Goal: Task Accomplishment & Management: Use online tool/utility

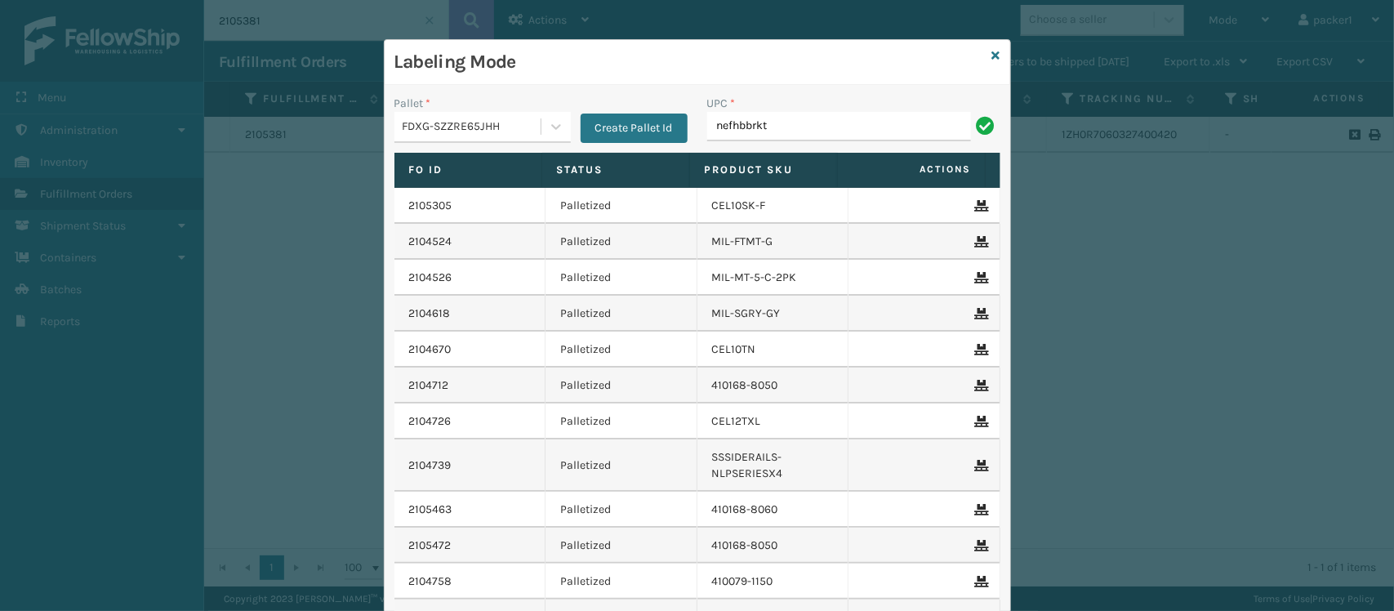
type input "nefhbbrkt"
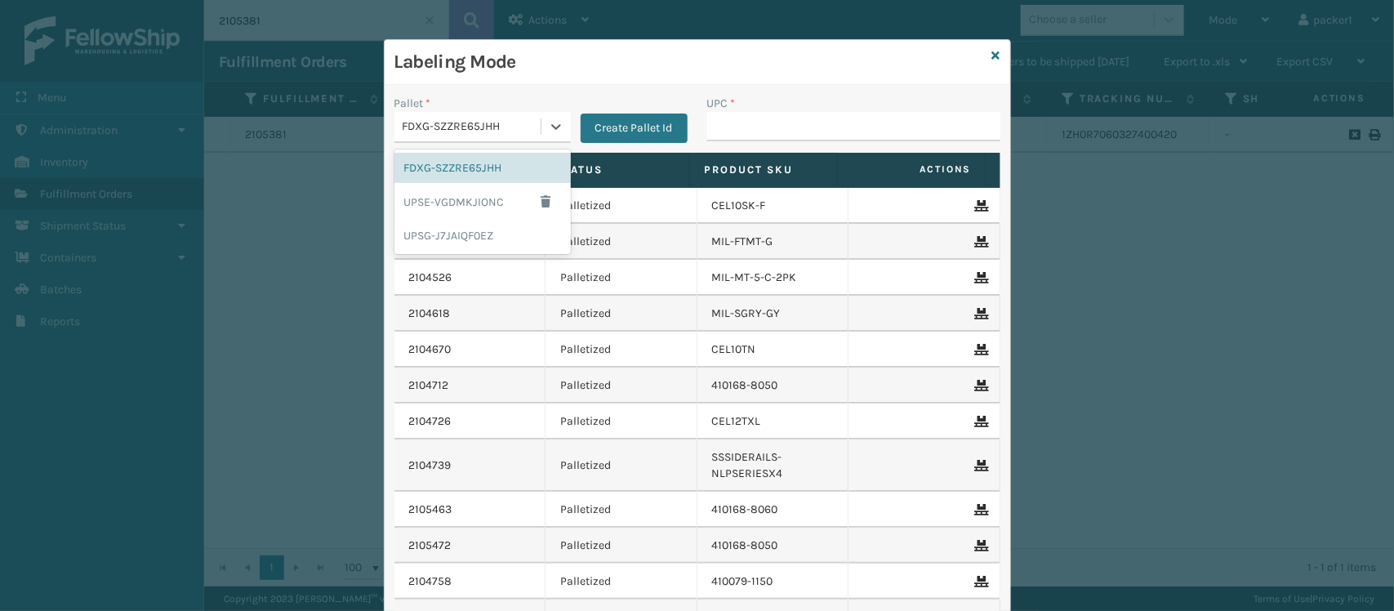
click at [417, 120] on div "FDXG-SZZRE65JHH" at bounding box center [473, 126] width 140 height 17
click at [426, 241] on div "UPSG-J7JAIQF0EZ" at bounding box center [482, 235] width 176 height 30
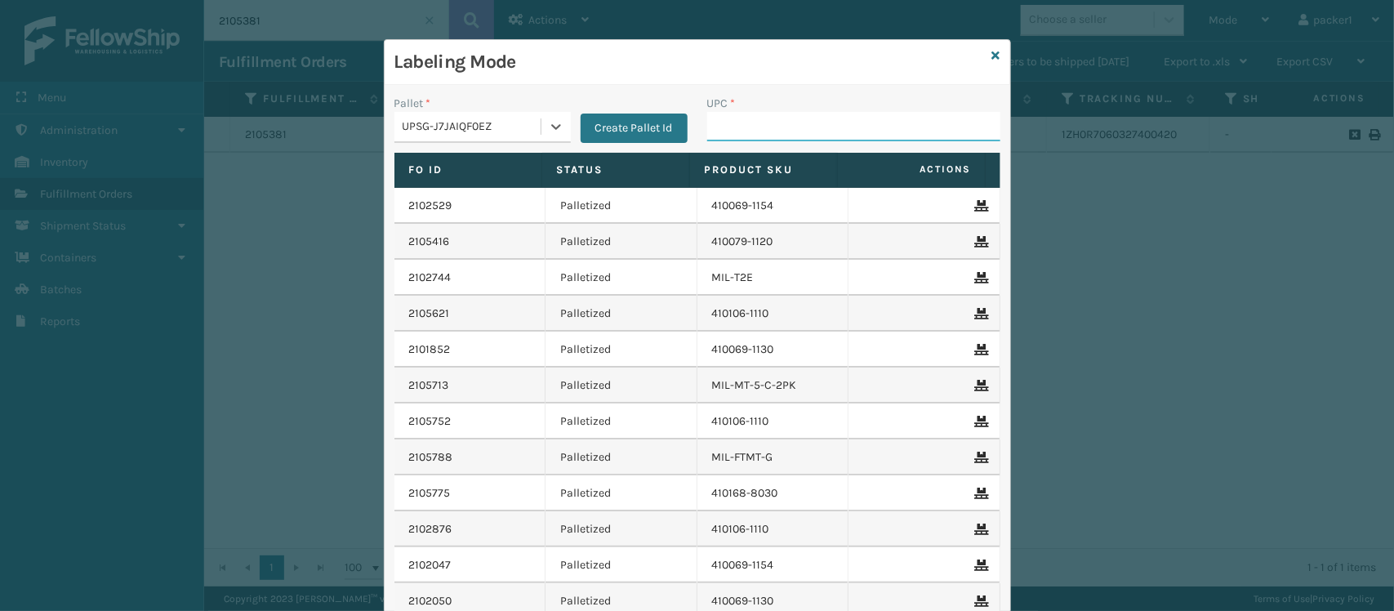
click at [716, 136] on input "UPC *" at bounding box center [853, 126] width 293 height 29
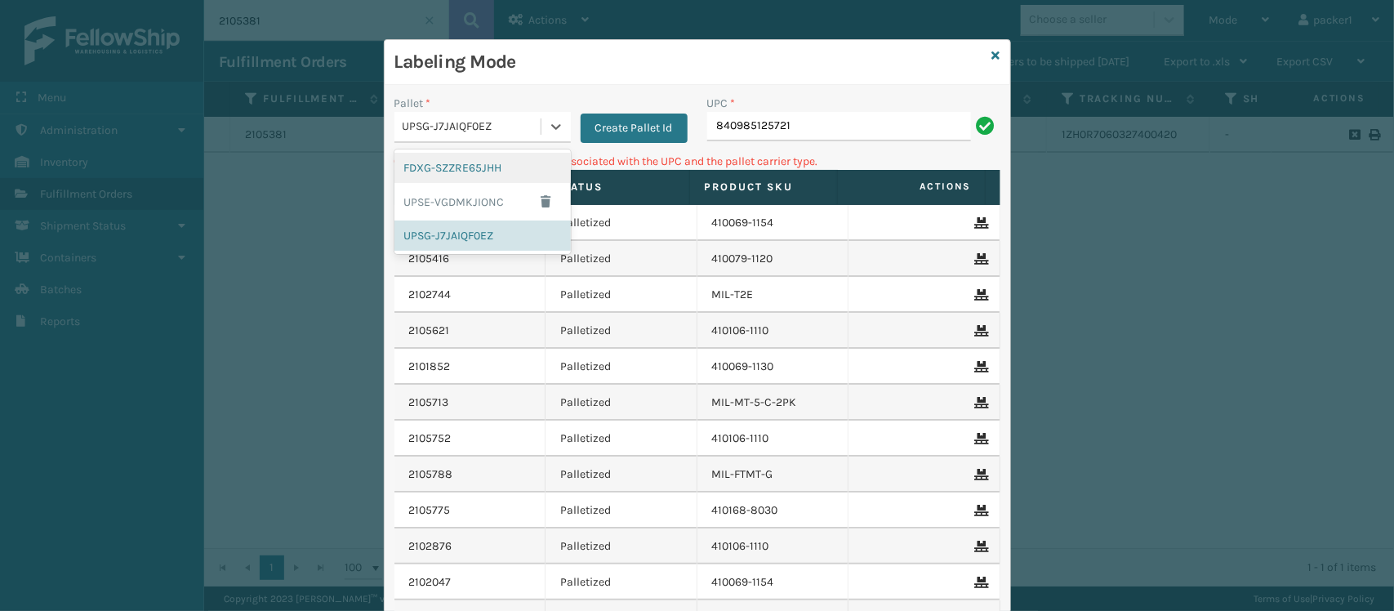
click at [511, 131] on div "UPSG-J7JAIQF0EZ" at bounding box center [473, 126] width 140 height 17
click at [438, 158] on div "FDXG-SZZRE65JHH" at bounding box center [482, 168] width 176 height 30
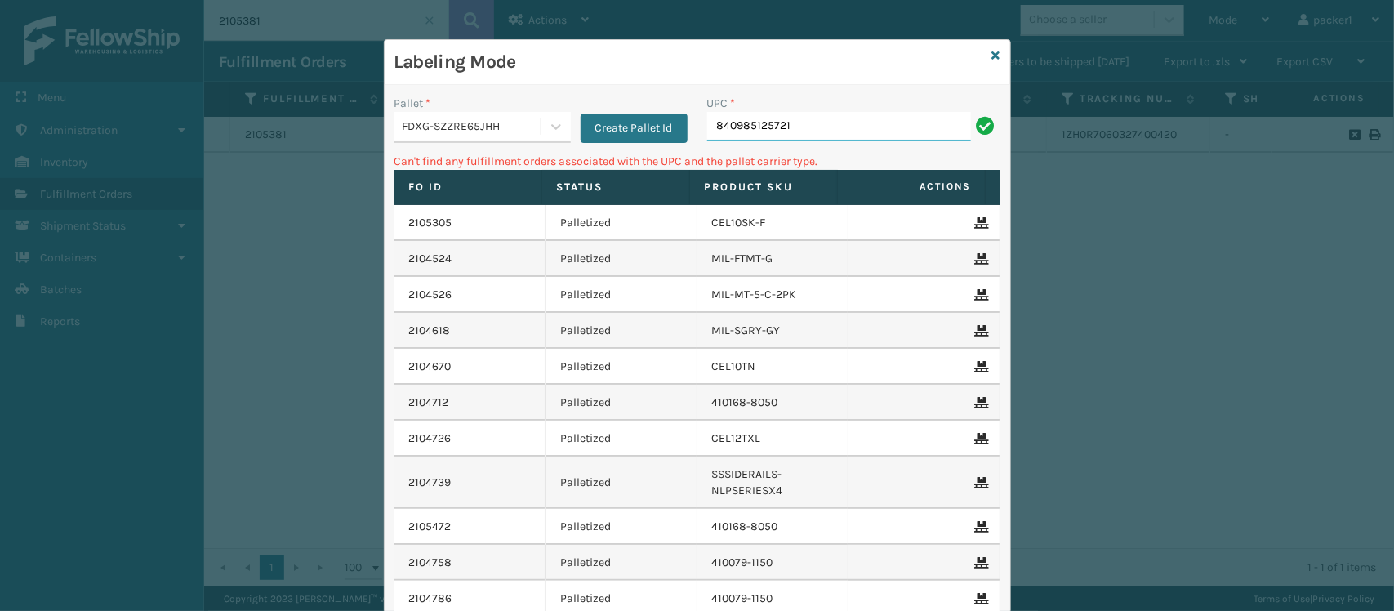
click at [845, 123] on input "840985125721" at bounding box center [839, 126] width 264 height 29
click at [453, 140] on div "FDXG-SZZRE65JHH" at bounding box center [467, 127] width 146 height 27
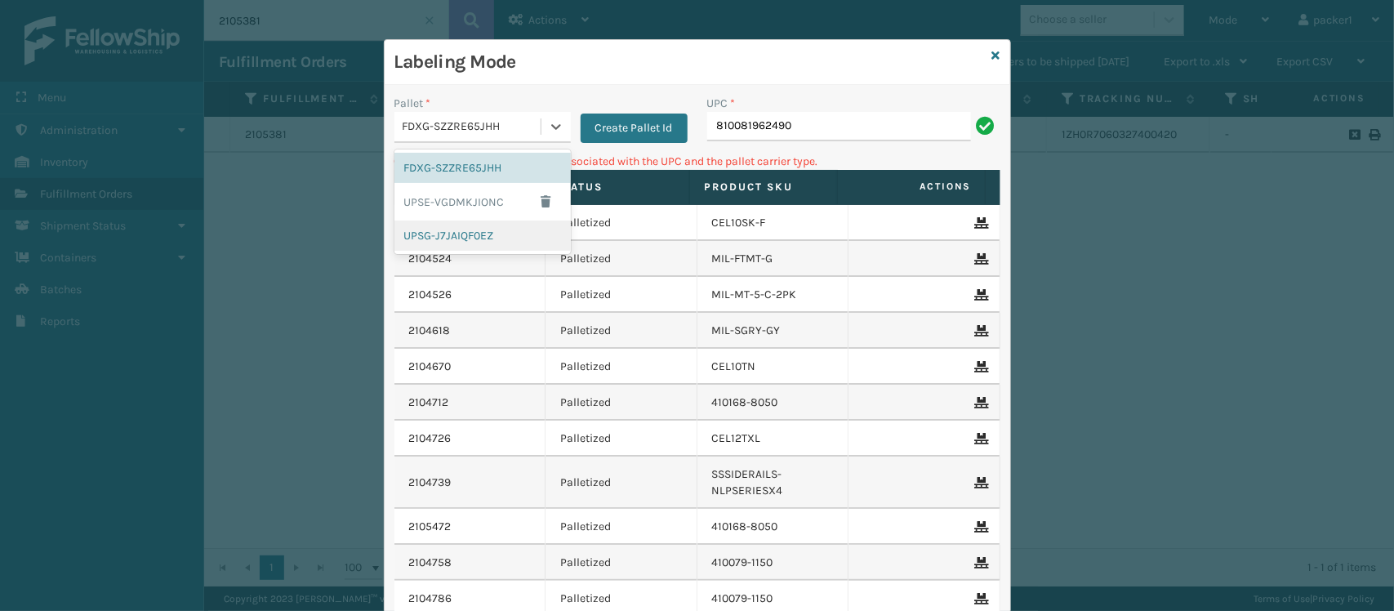
click at [460, 235] on div "UPSG-J7JAIQF0EZ" at bounding box center [482, 235] width 176 height 30
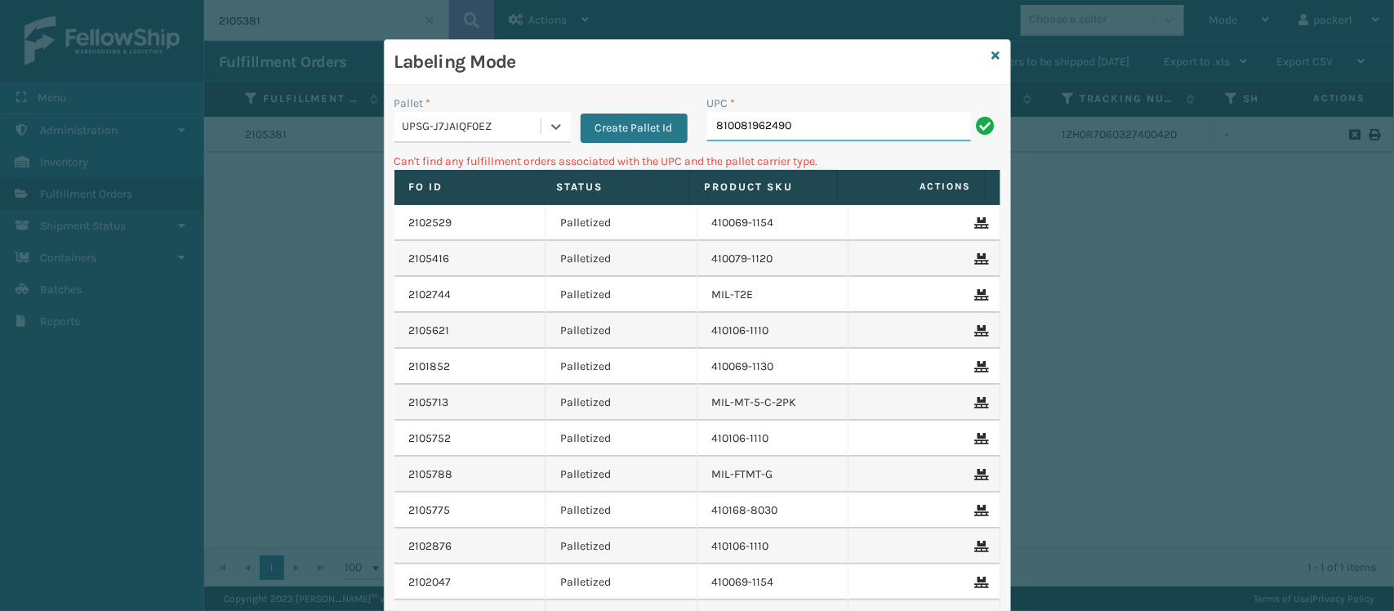
click at [830, 140] on input "810081962490" at bounding box center [839, 126] width 264 height 29
type input "8"
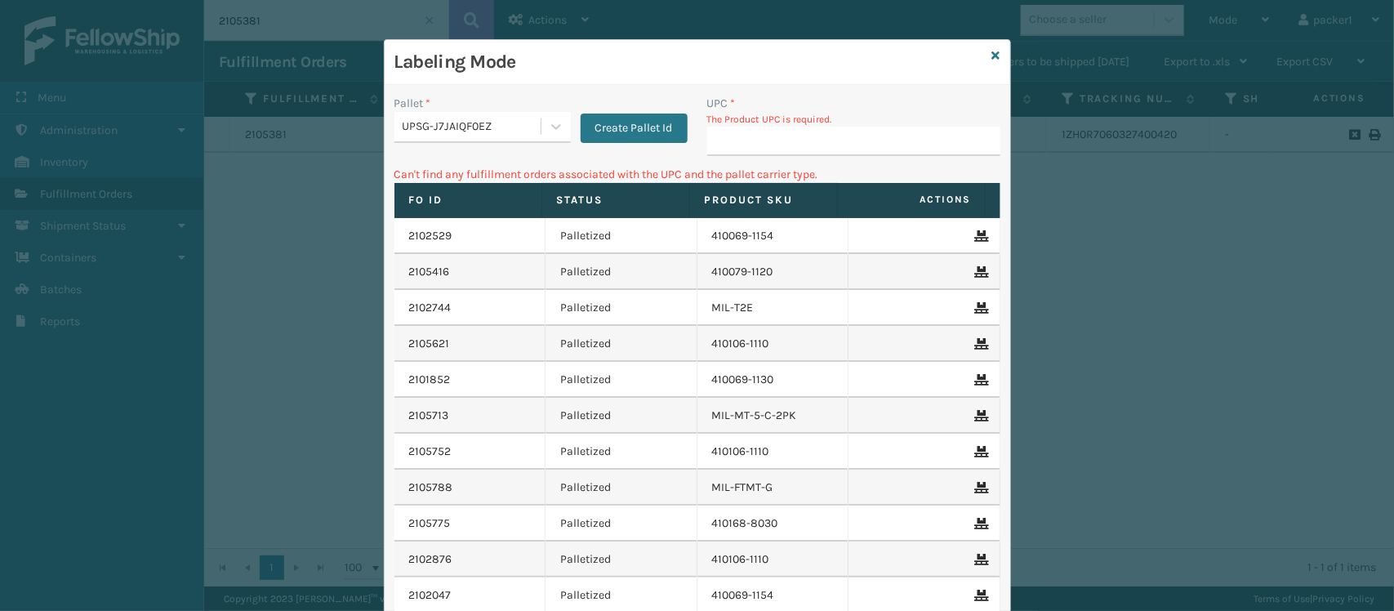
click at [404, 119] on div "UPSG-J7JAIQF0EZ" at bounding box center [473, 126] width 140 height 17
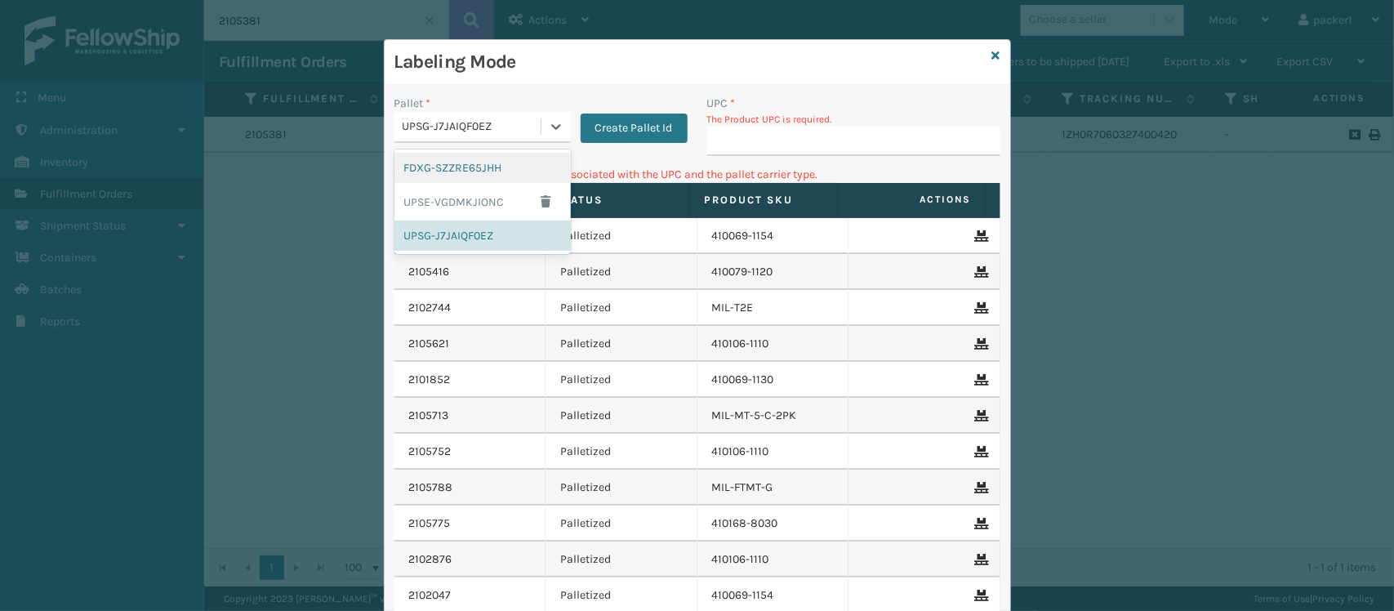
click at [430, 164] on div "FDXG-SZZRE65JHH" at bounding box center [482, 168] width 176 height 30
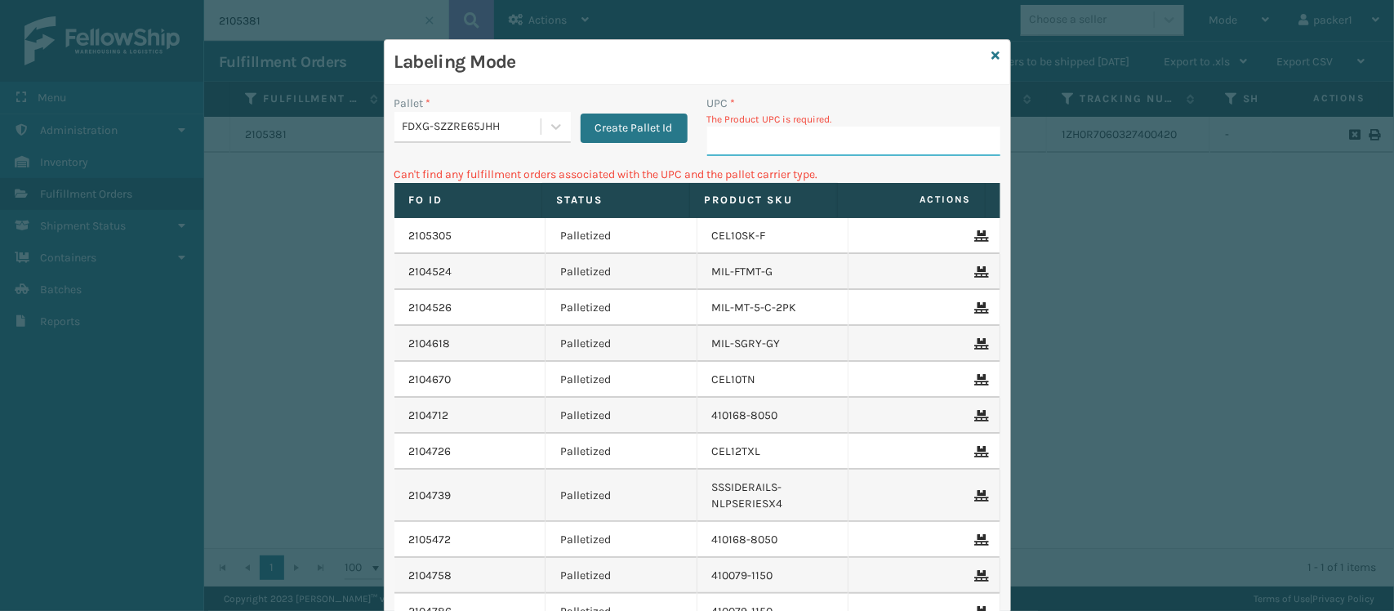
click at [762, 128] on input "UPC *" at bounding box center [853, 141] width 293 height 29
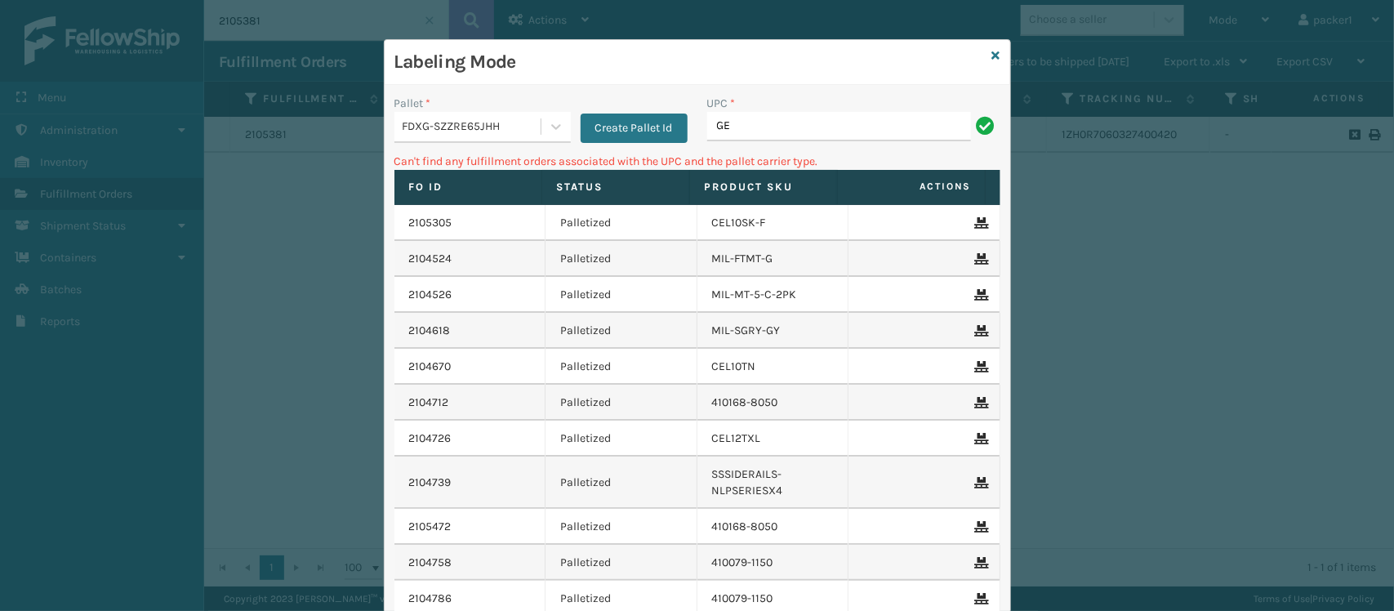
type input "G"
type input "N"
type input "8"
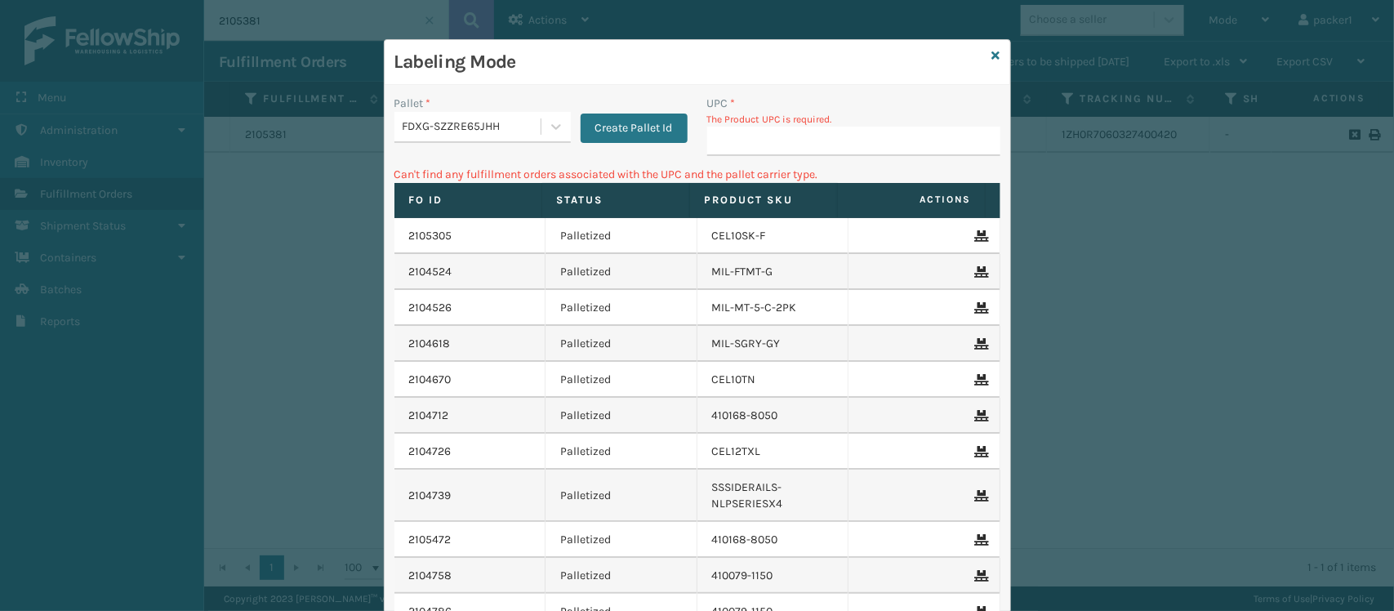
click at [403, 128] on div "FDXG-SZZRE65JHH" at bounding box center [473, 126] width 140 height 17
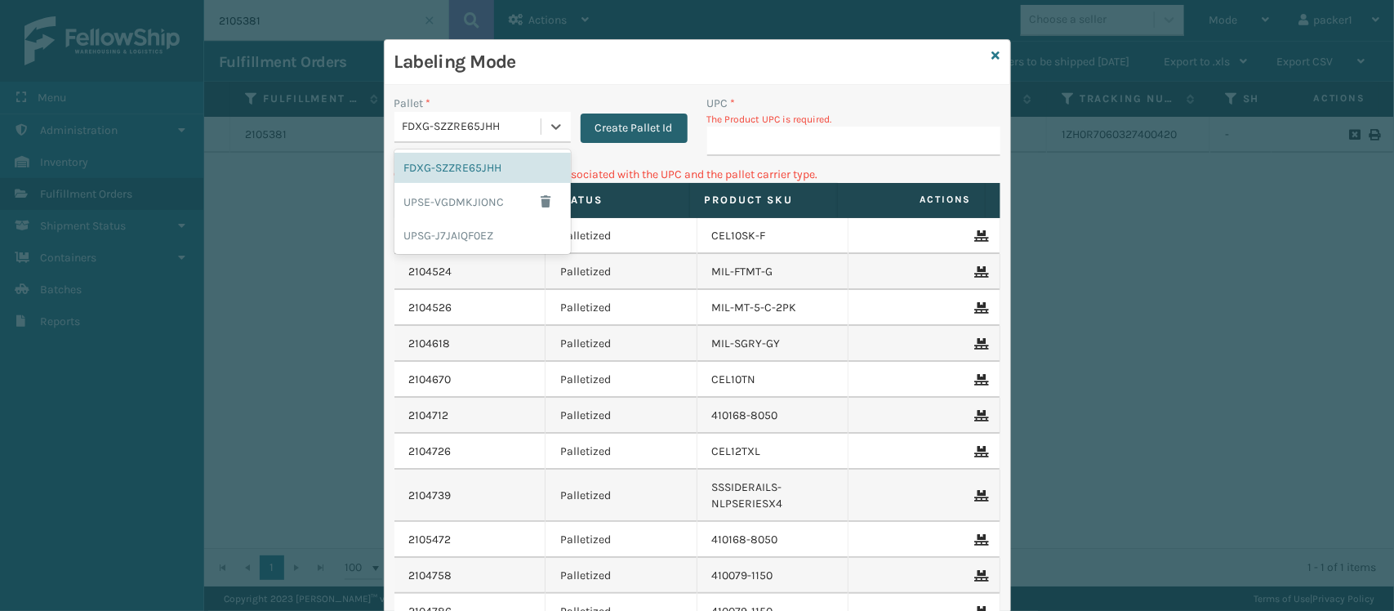
click at [642, 131] on button "Create Pallet Id" at bounding box center [634, 128] width 107 height 29
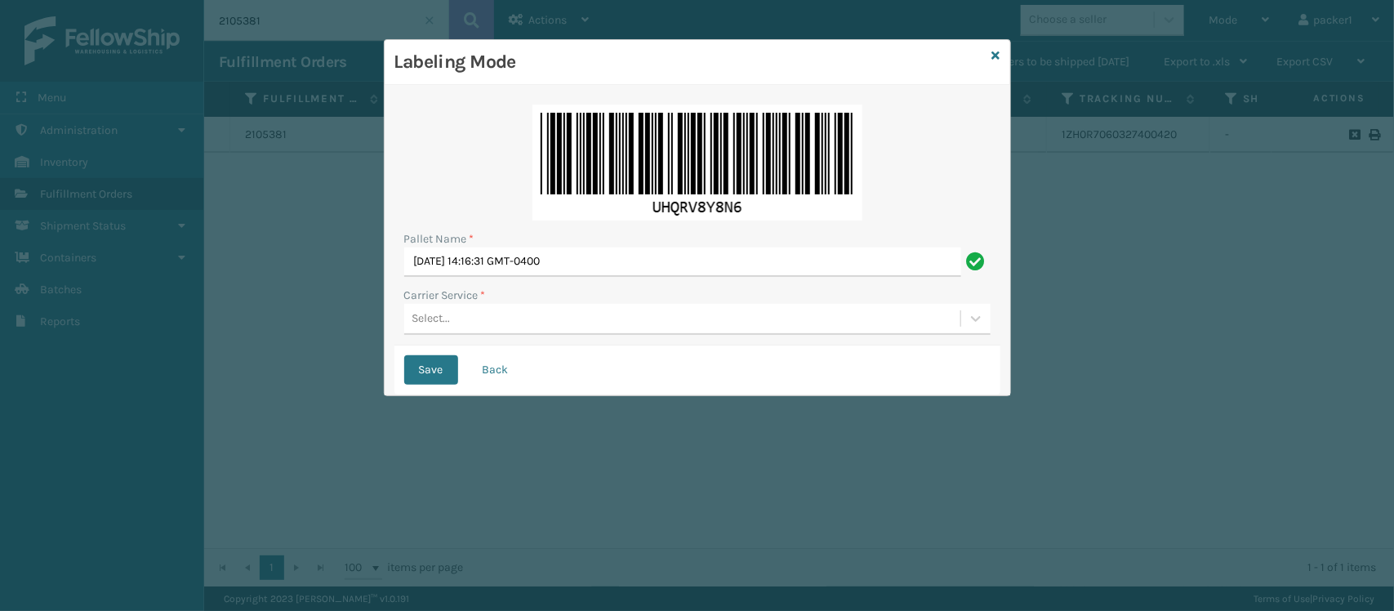
click at [476, 327] on div "Select..." at bounding box center [682, 318] width 556 height 27
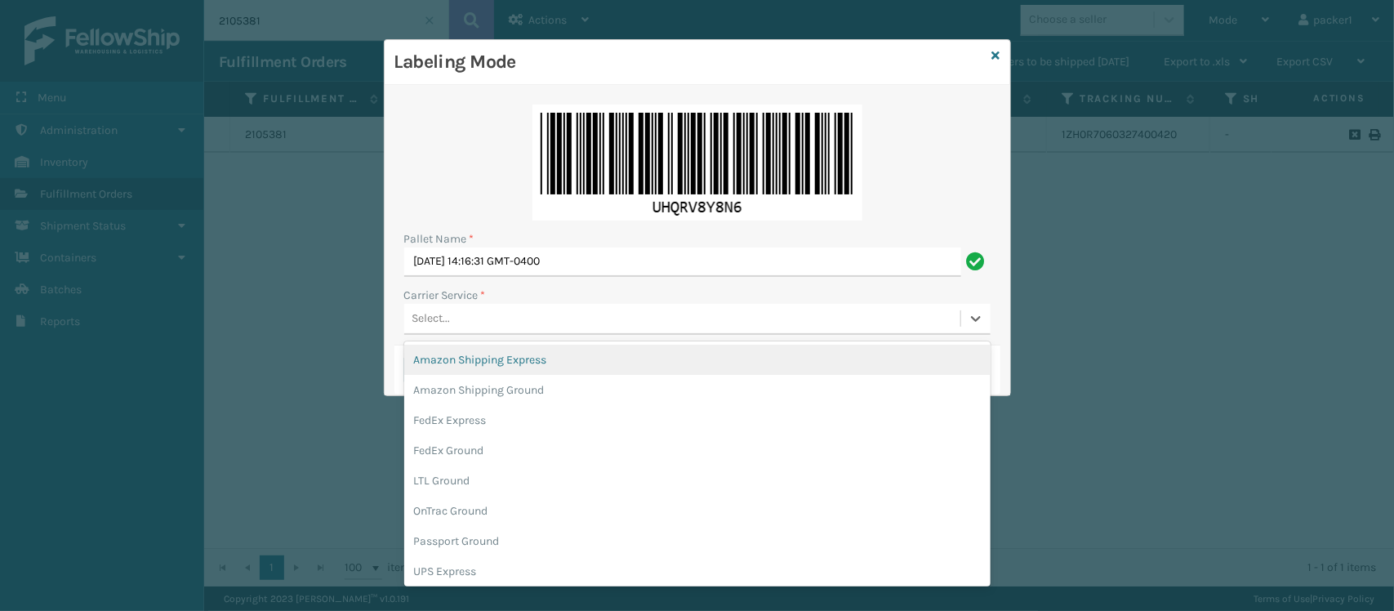
click at [486, 185] on div at bounding box center [697, 163] width 586 height 116
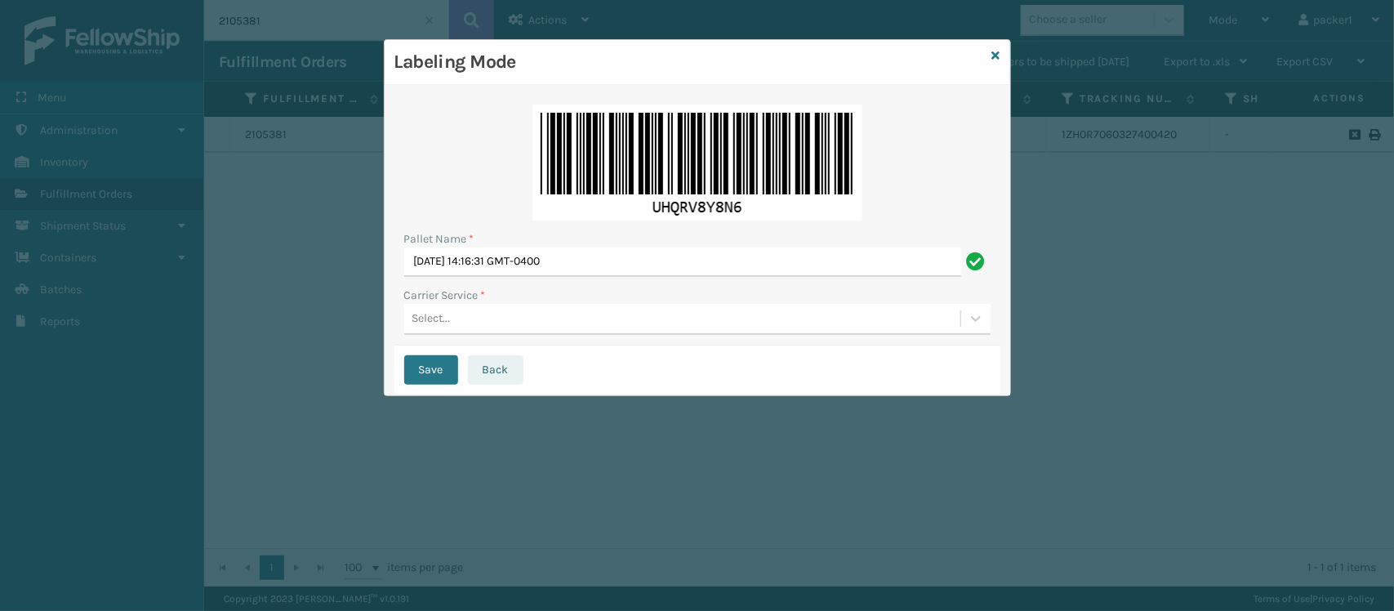
click at [488, 376] on button "Back" at bounding box center [496, 369] width 56 height 29
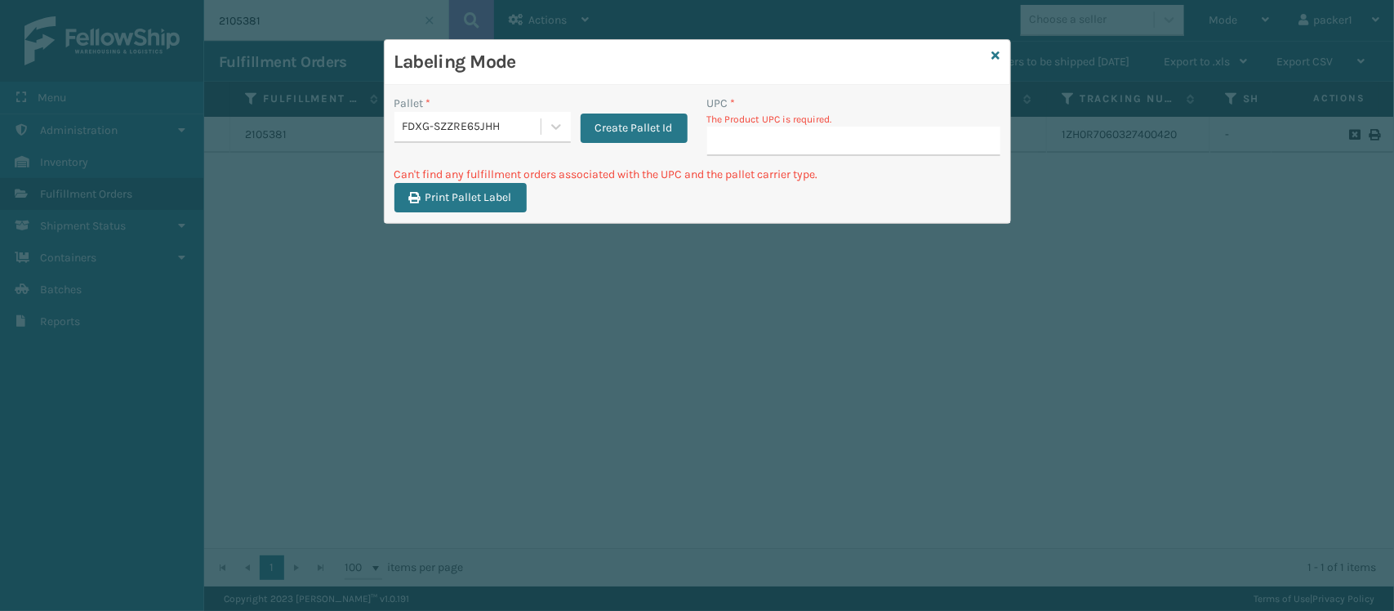
click at [826, 156] on input "UPC *" at bounding box center [853, 141] width 293 height 29
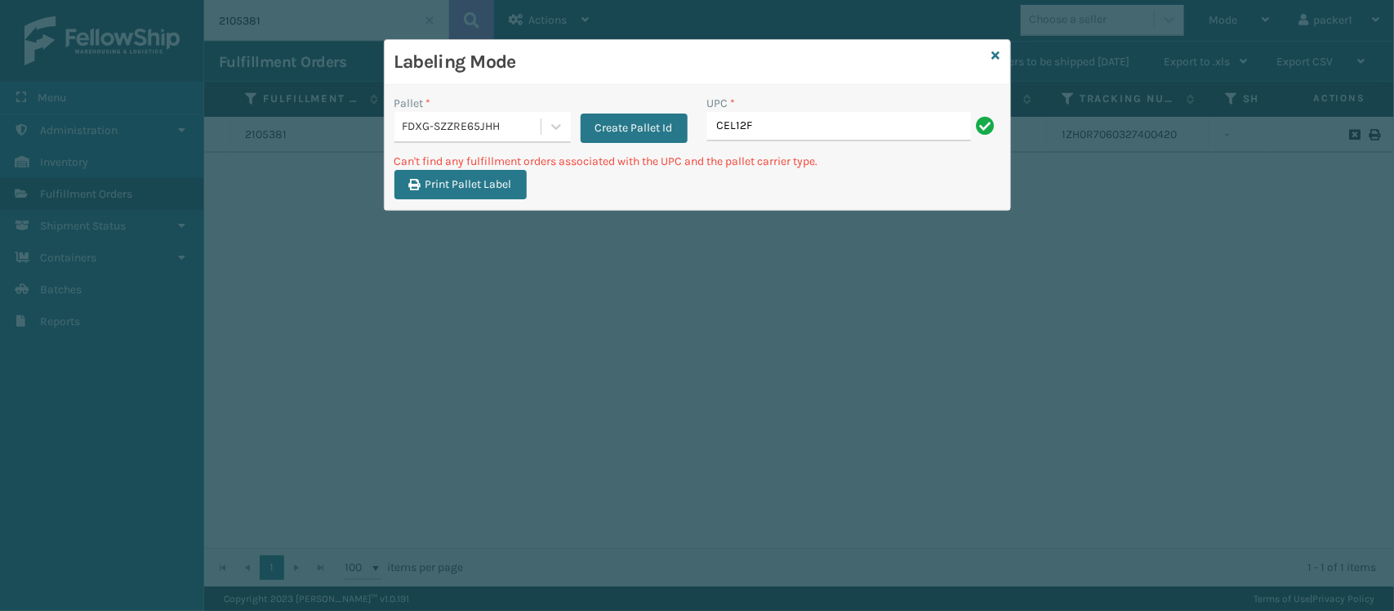
type input "CEL12F"
click at [858, 127] on input "CEL12F" at bounding box center [839, 126] width 264 height 29
click at [502, 123] on div "FDXG-SZZRE65JHH" at bounding box center [473, 126] width 140 height 17
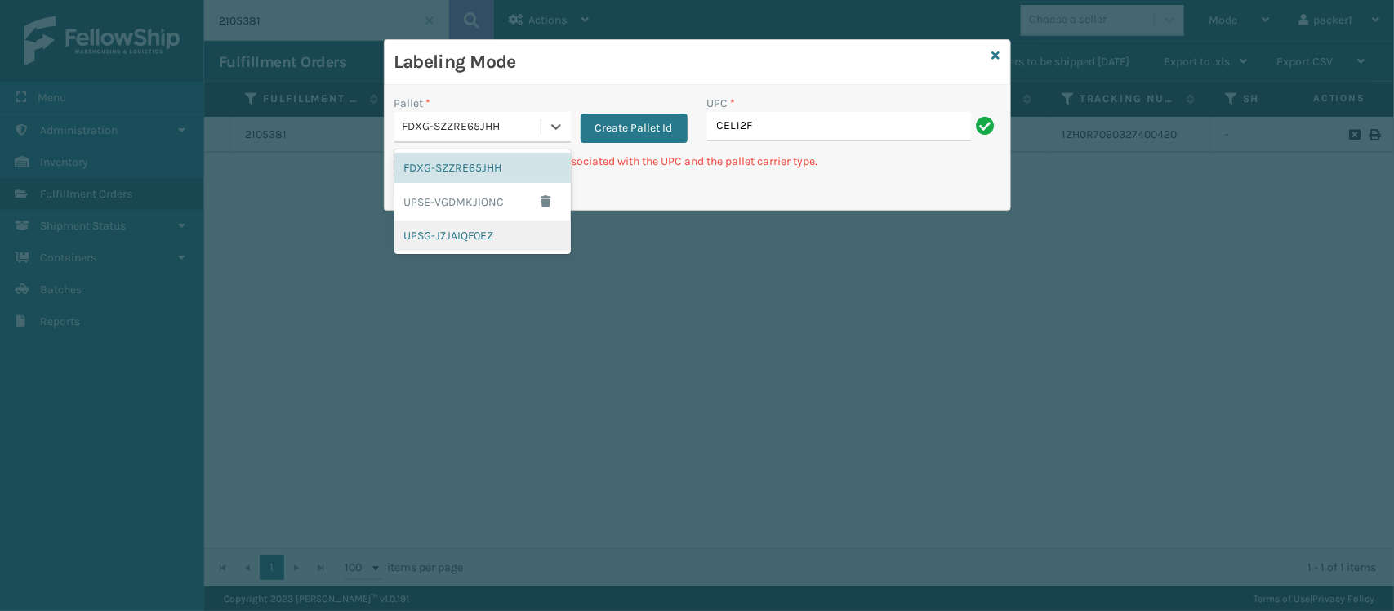
click at [470, 225] on div "UPSG-J7JAIQF0EZ" at bounding box center [482, 235] width 176 height 30
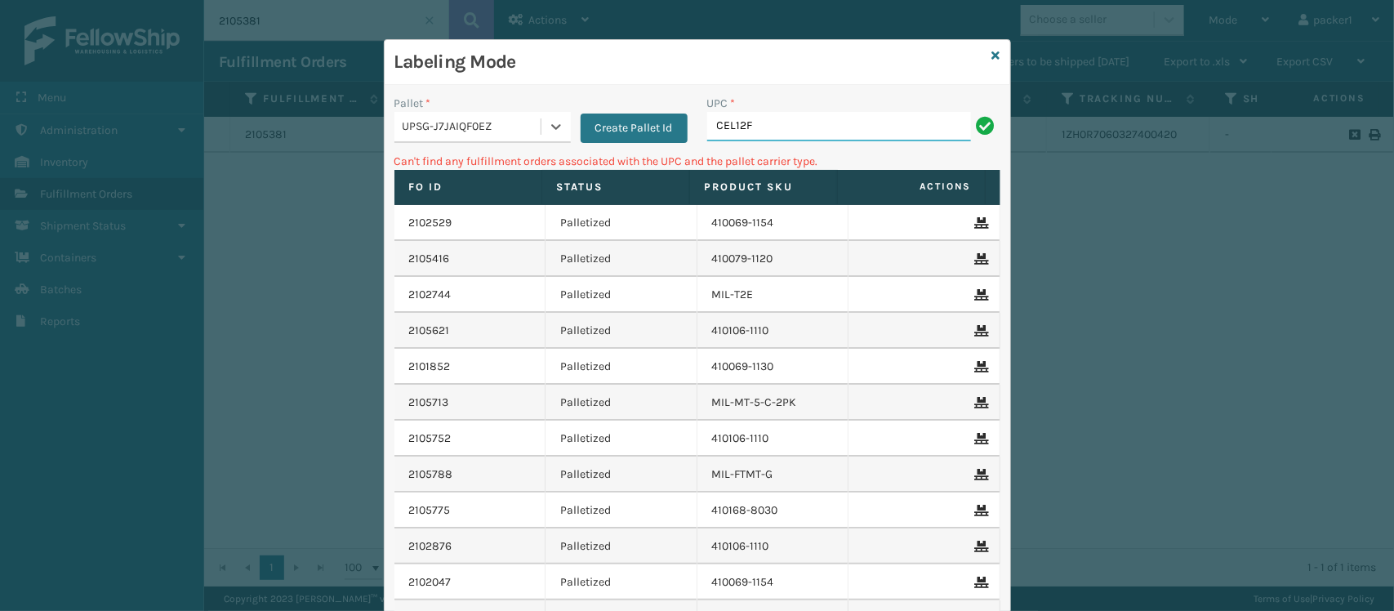
click at [768, 112] on input "CEL12F" at bounding box center [839, 126] width 264 height 29
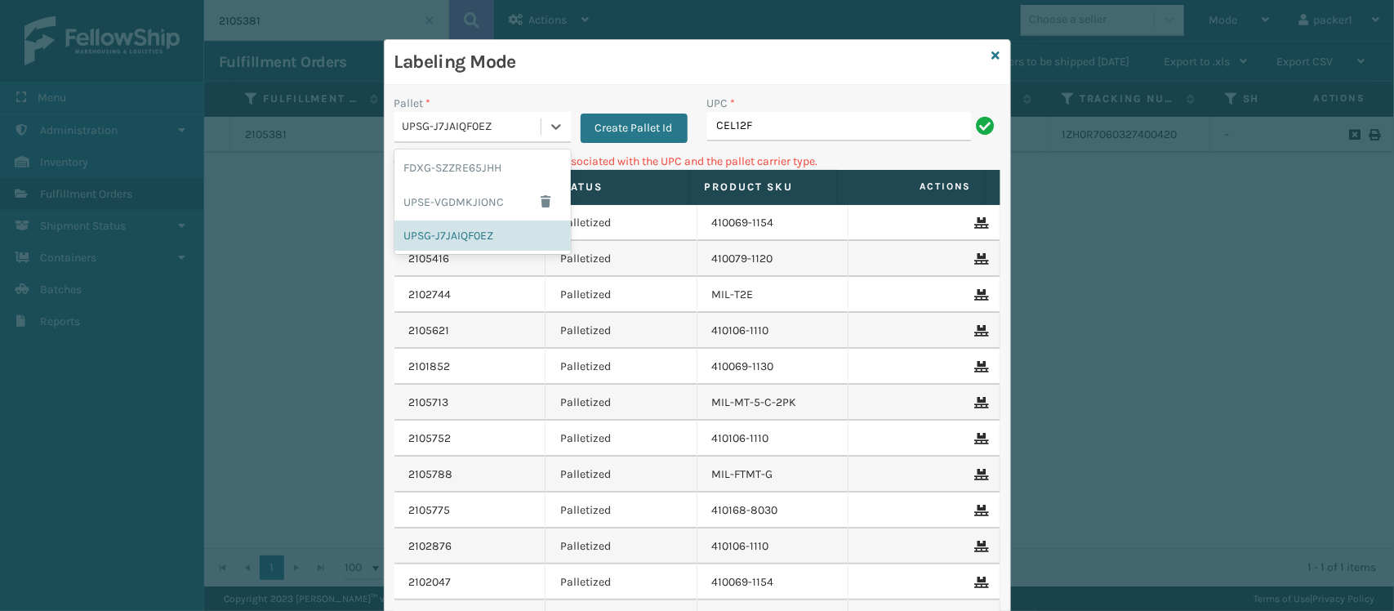
click at [523, 121] on div "UPSG-J7JAIQF0EZ" at bounding box center [473, 126] width 140 height 17
click at [447, 180] on div "FDXG-SZZRE65JHH" at bounding box center [482, 168] width 176 height 30
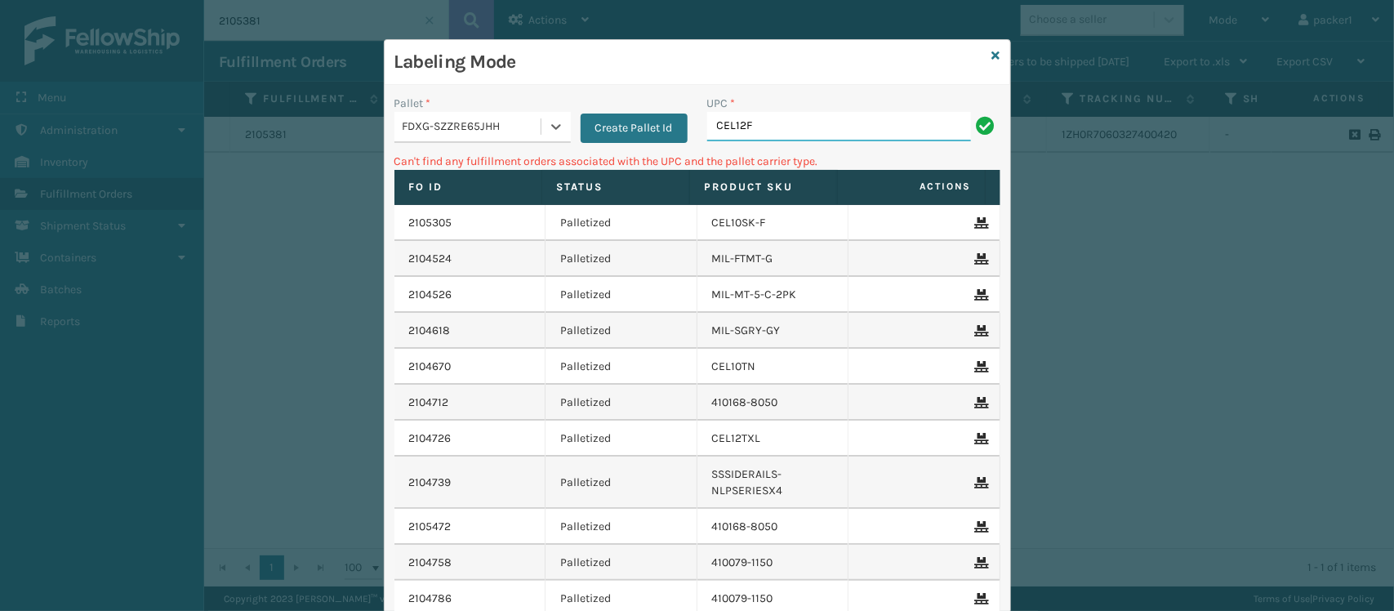
click at [835, 123] on input "CEL12F" at bounding box center [839, 126] width 264 height 29
click at [625, 140] on button "Create Pallet Id" at bounding box center [634, 128] width 107 height 29
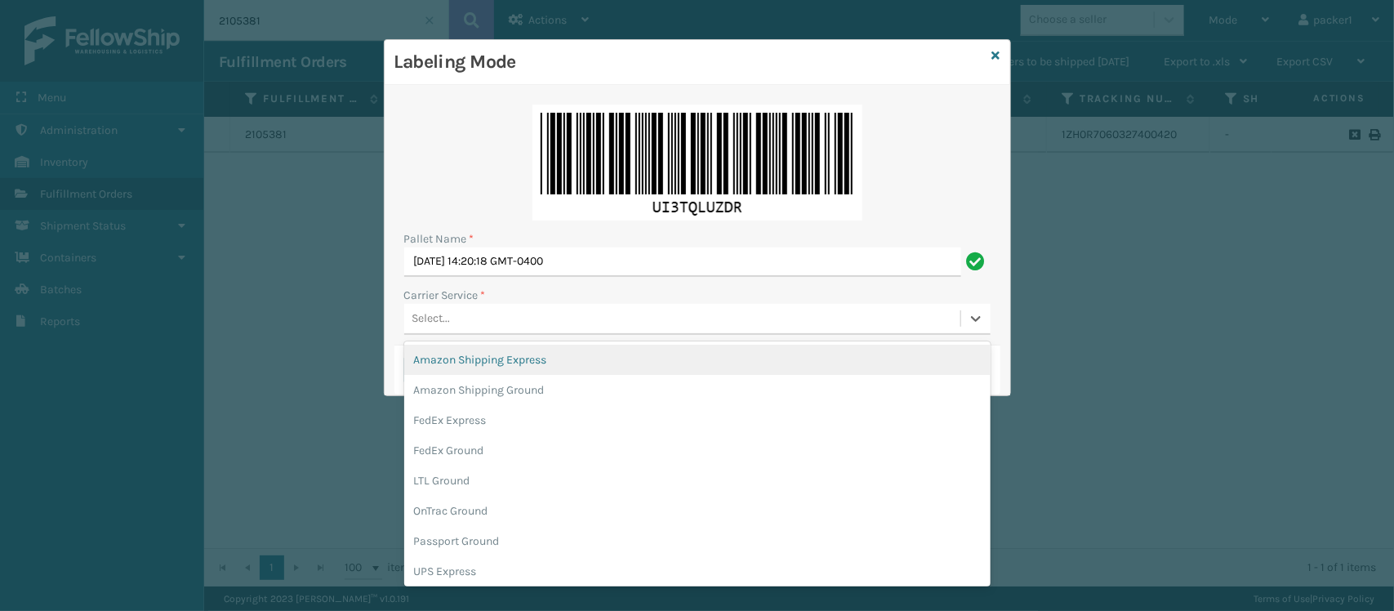
click at [496, 316] on div "Select..." at bounding box center [682, 318] width 556 height 27
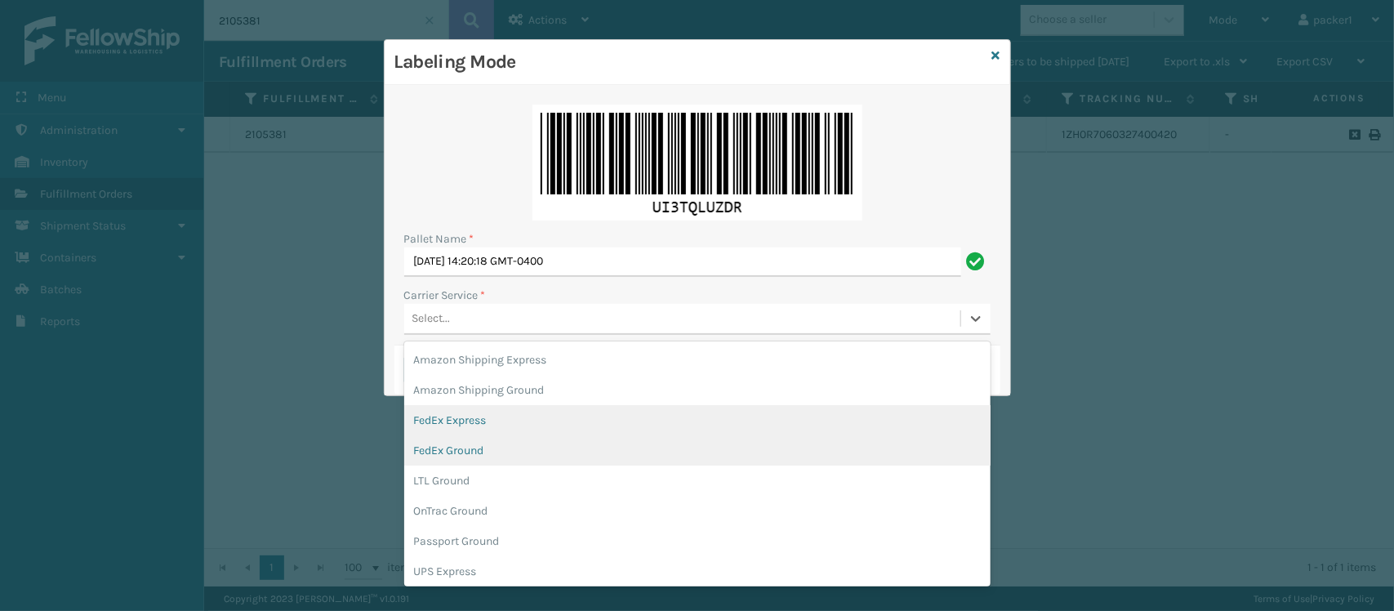
click at [487, 421] on div "FedEx Express" at bounding box center [697, 420] width 586 height 30
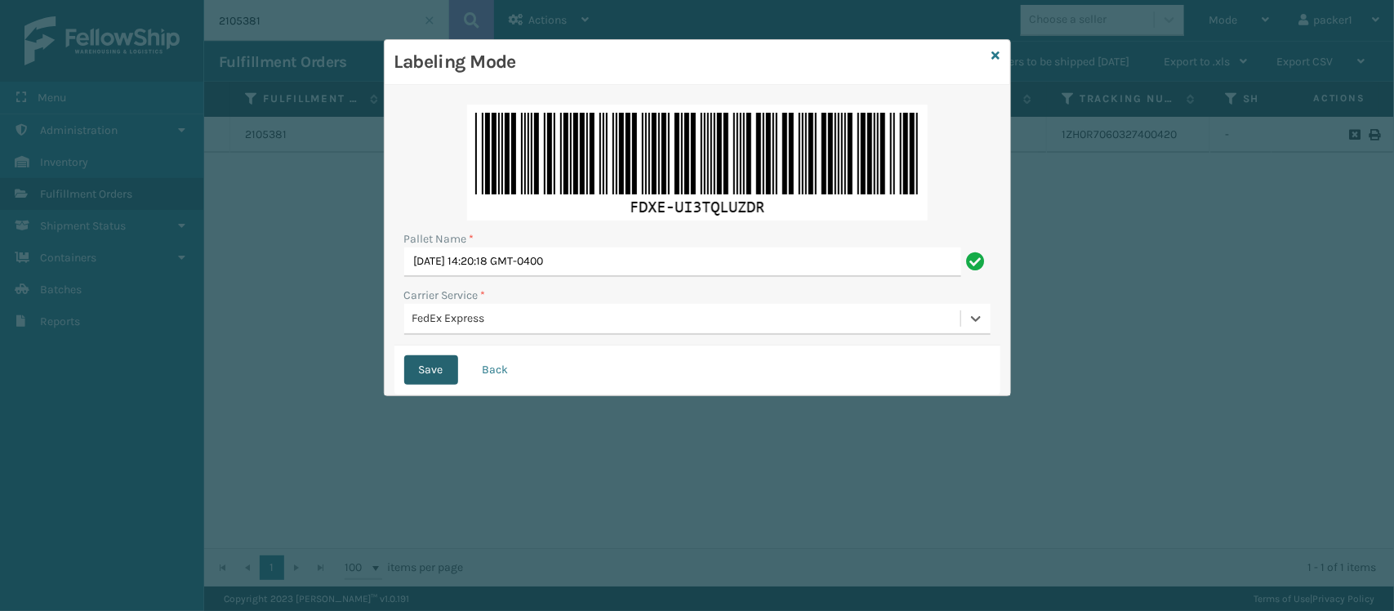
click at [437, 370] on button "Save" at bounding box center [431, 369] width 54 height 29
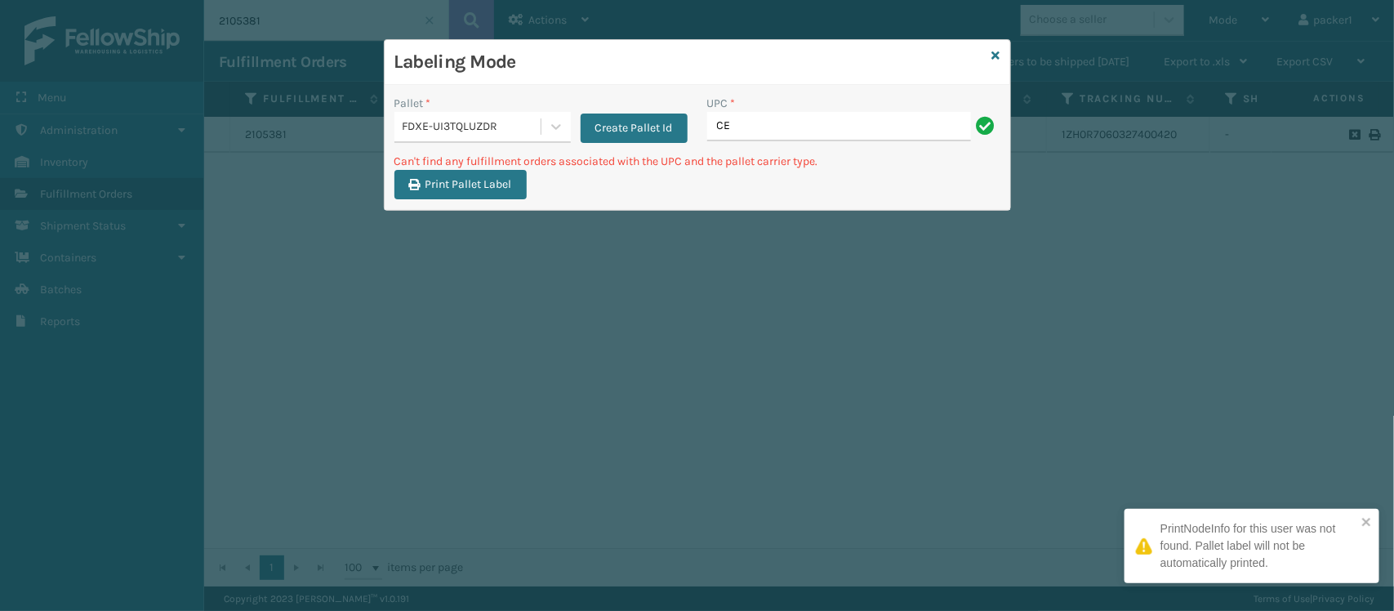
type input "C"
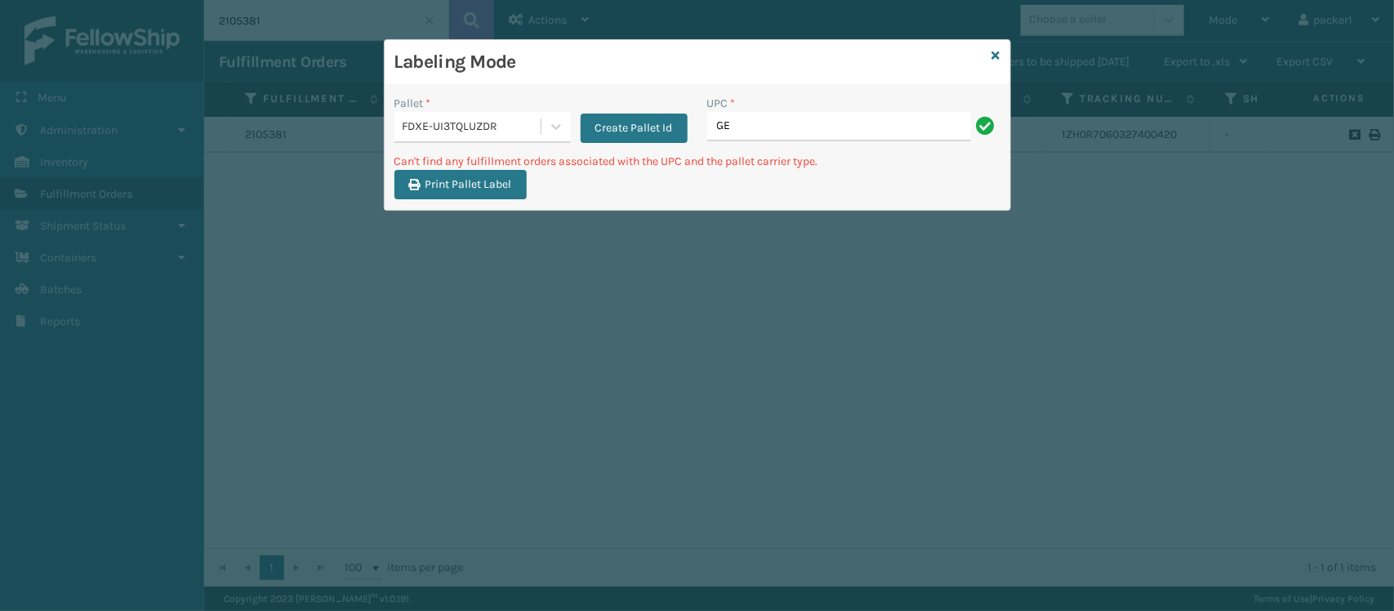
type input "G"
type input "CEL12F"
type input "C"
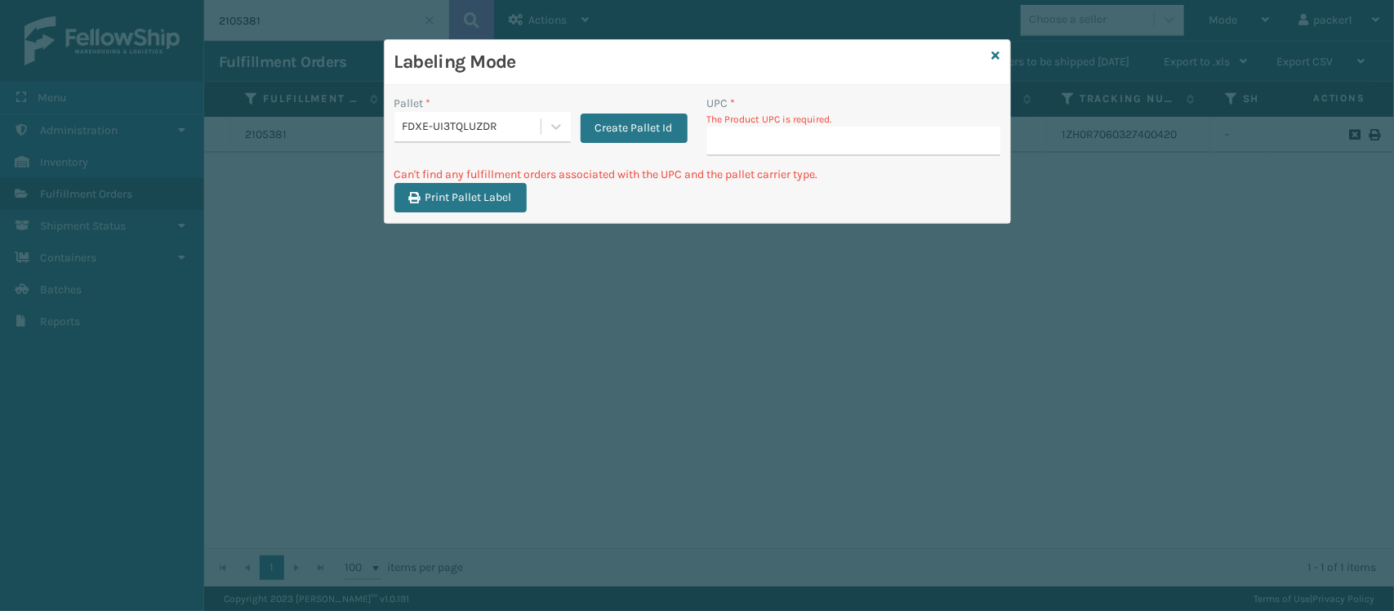
click at [513, 140] on div "FDXE-UI3TQLUZDR" at bounding box center [482, 127] width 176 height 31
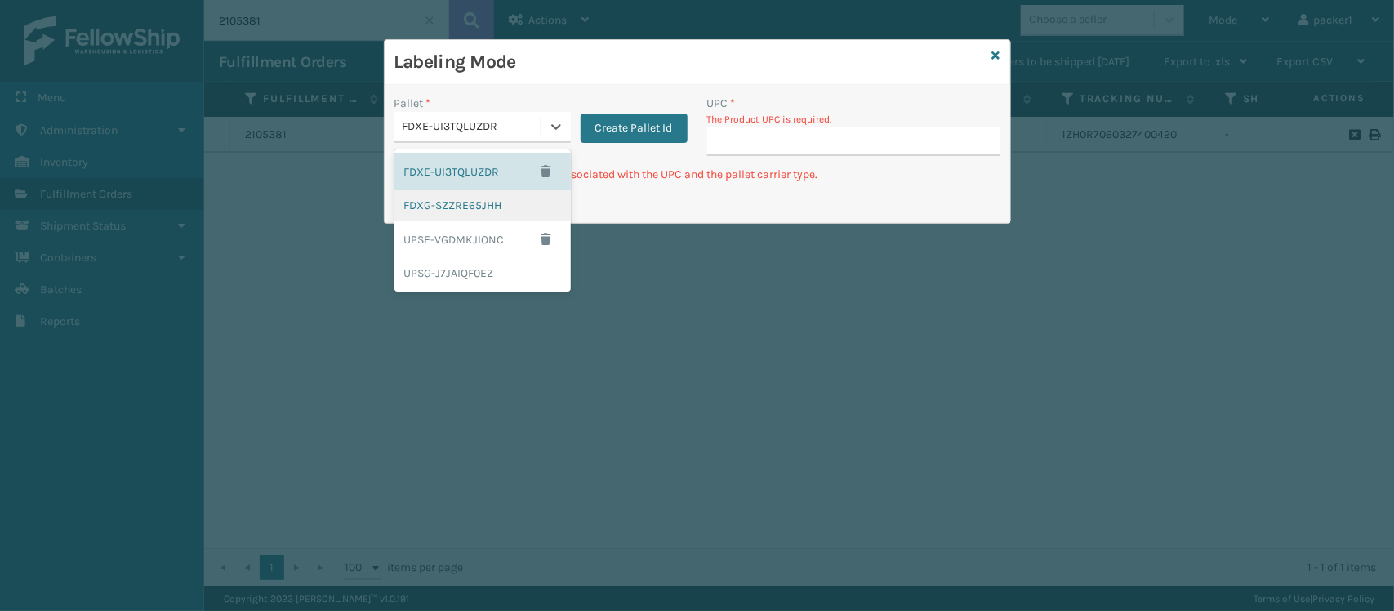
click at [507, 216] on div "FDXG-SZZRE65JHH" at bounding box center [482, 205] width 176 height 30
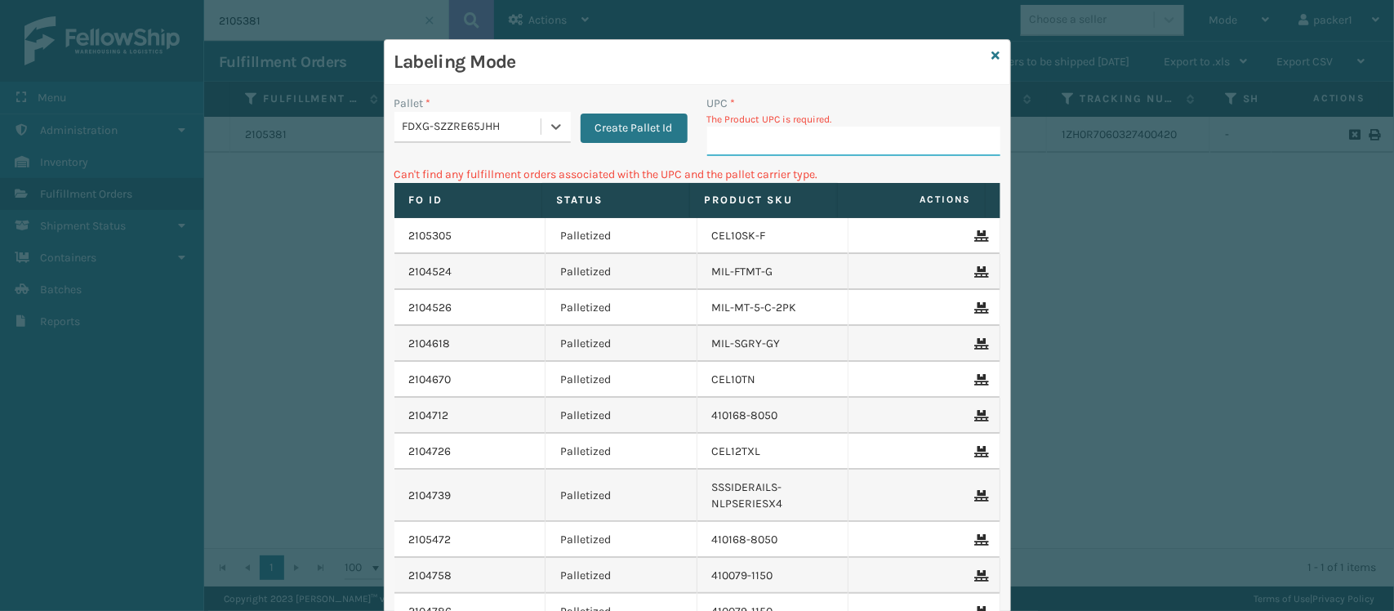
click at [732, 137] on input "UPC *" at bounding box center [853, 141] width 293 height 29
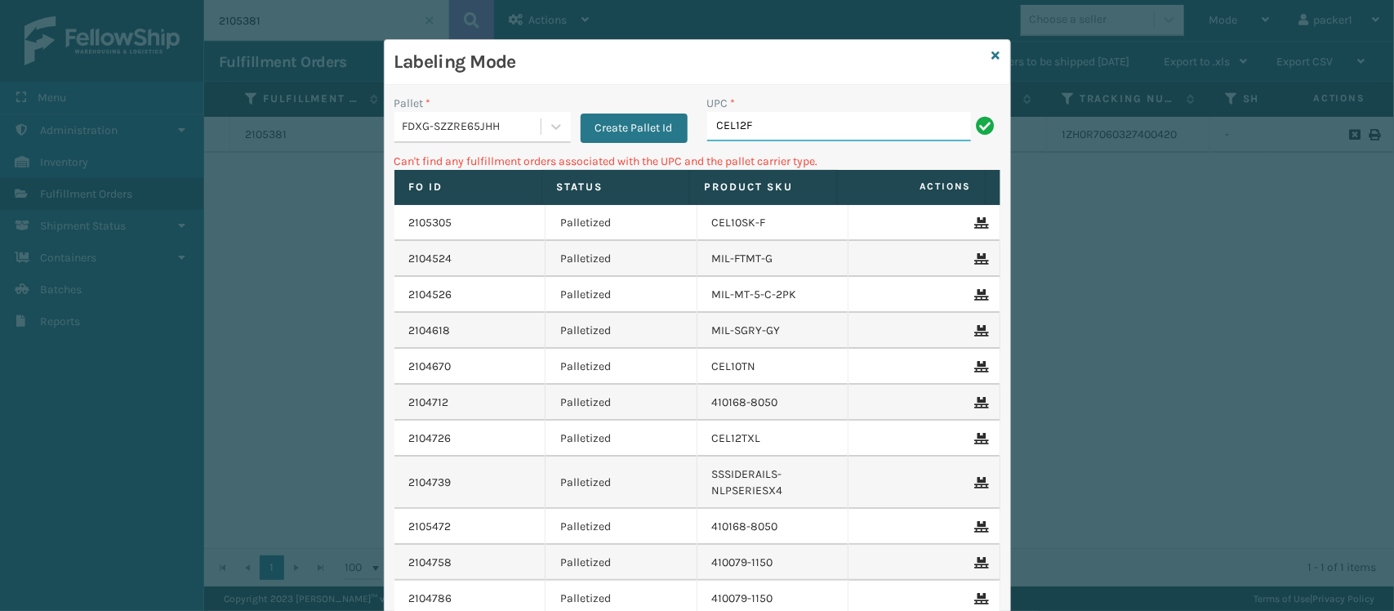
type input "CEL12F"
type input "C"
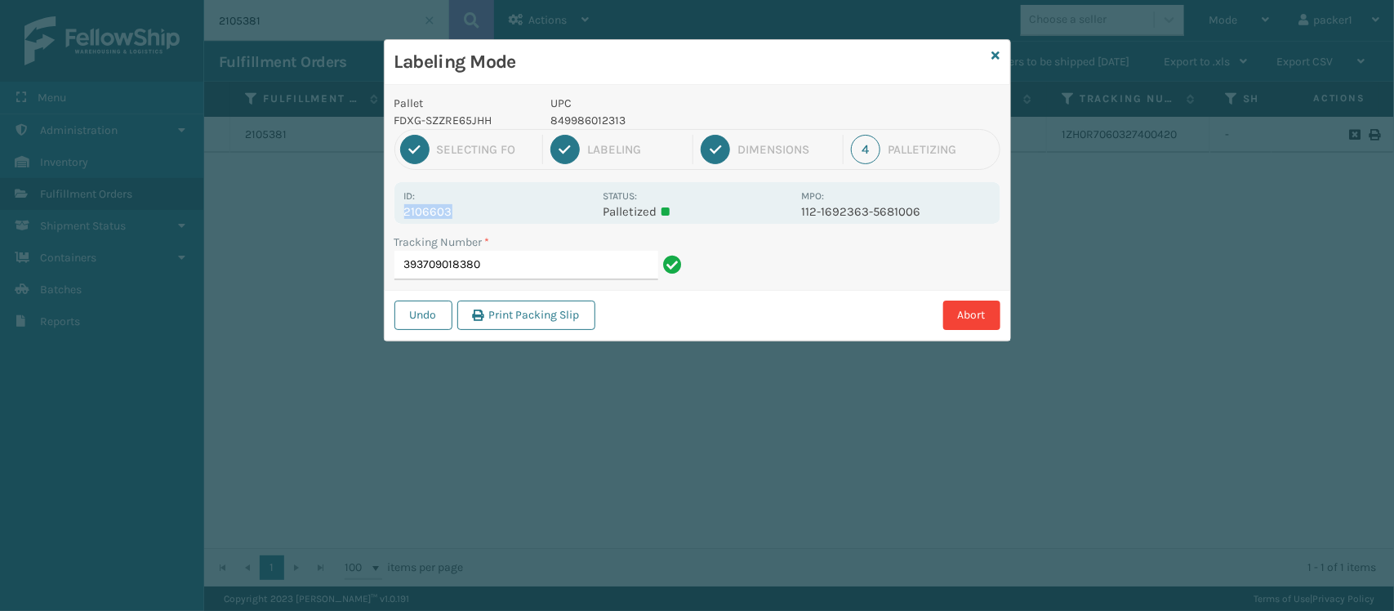
drag, startPoint x: 453, startPoint y: 209, endPoint x: 394, endPoint y: 216, distance: 59.3
click at [394, 216] on div "Id: 2106603 Status: Palletized MPO: 112-1692363-5681006" at bounding box center [697, 203] width 606 height 42
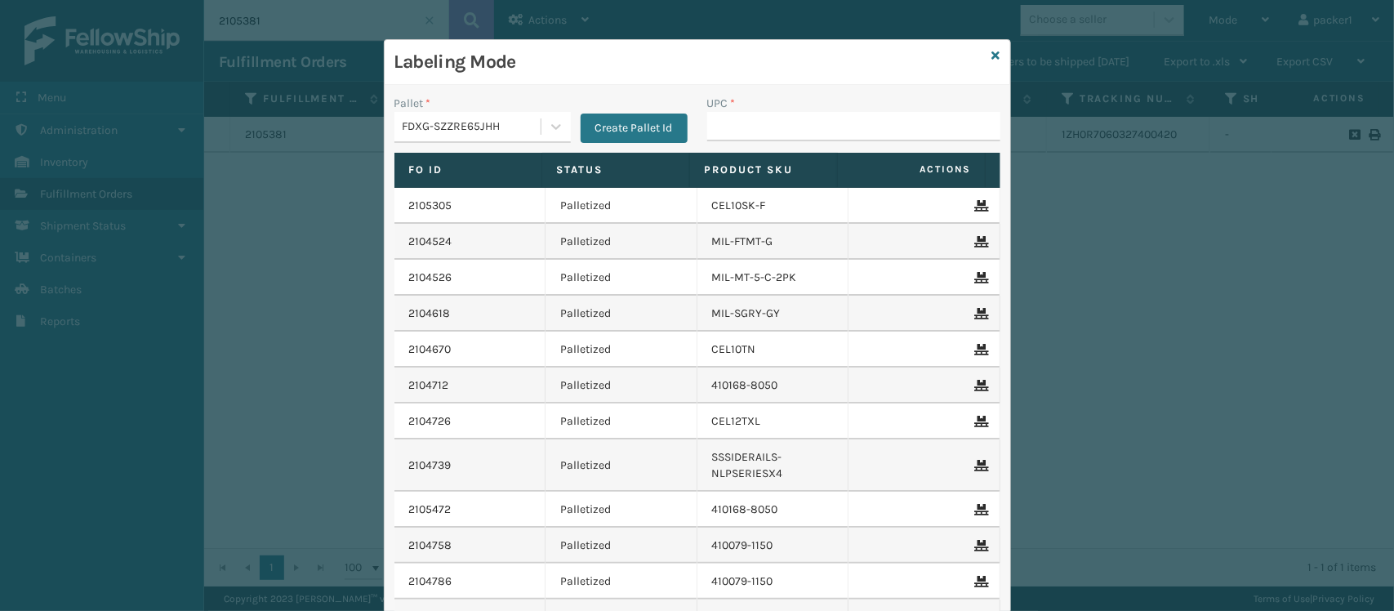
copy p "2106603"
click at [837, 137] on input "2106603" at bounding box center [839, 126] width 264 height 29
type input "2106603"
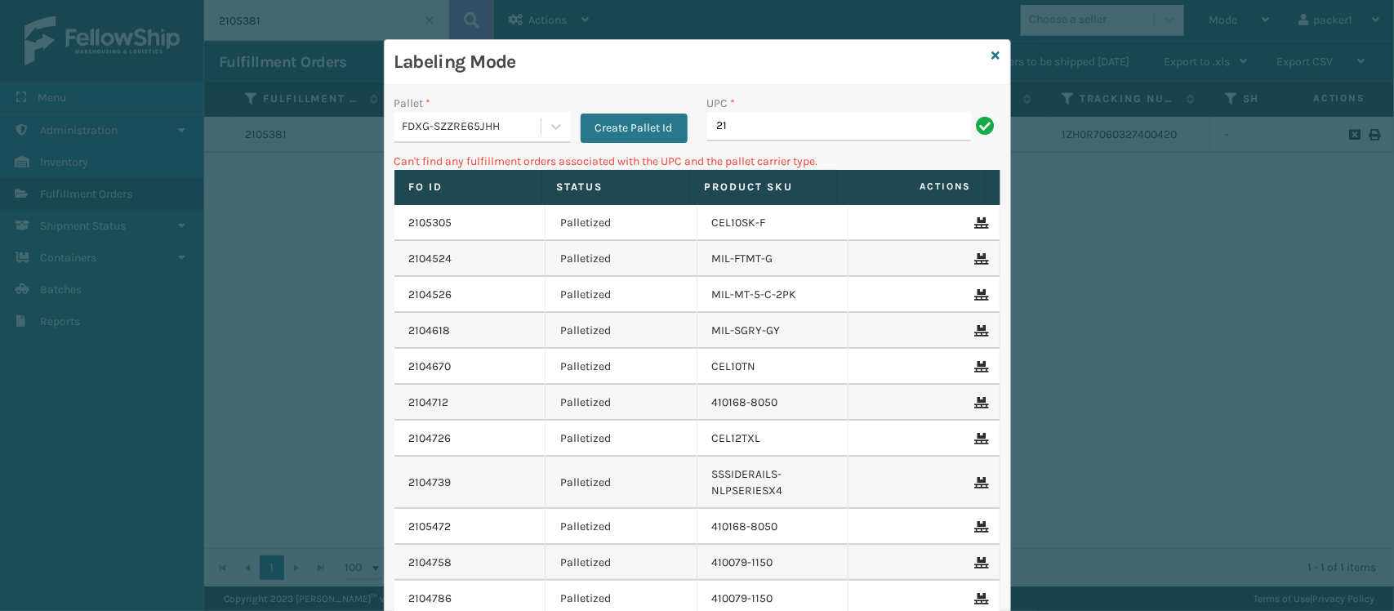
type input "2"
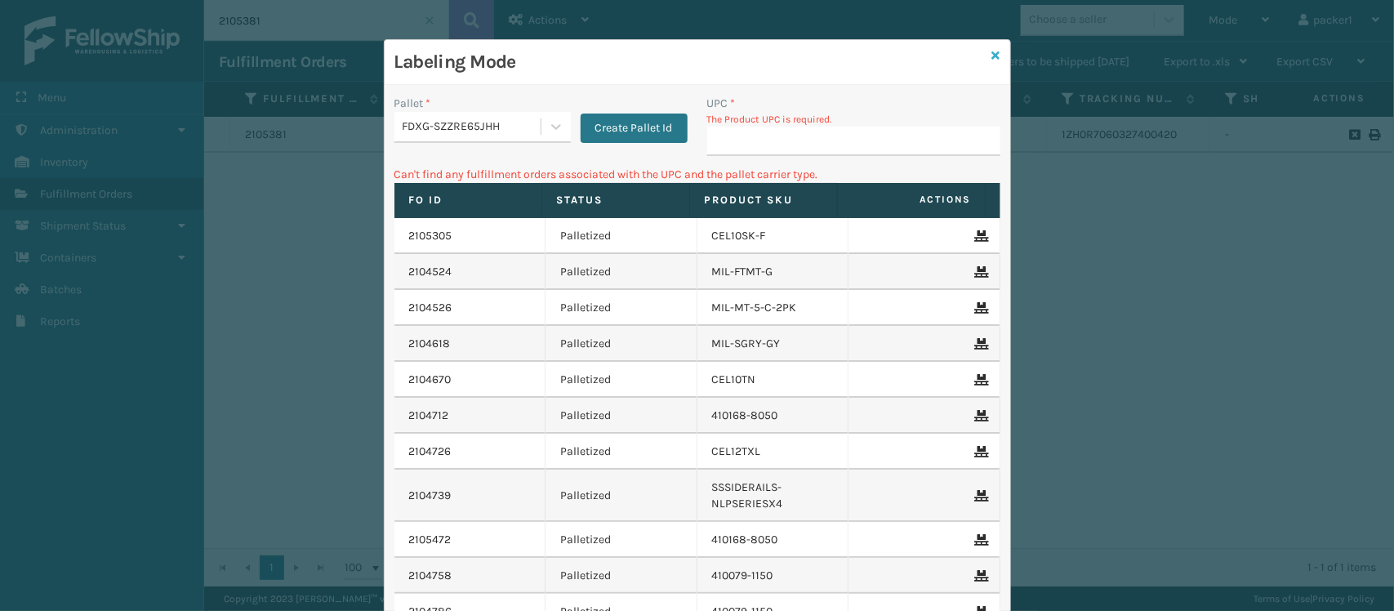
click at [992, 59] on icon at bounding box center [996, 55] width 8 height 11
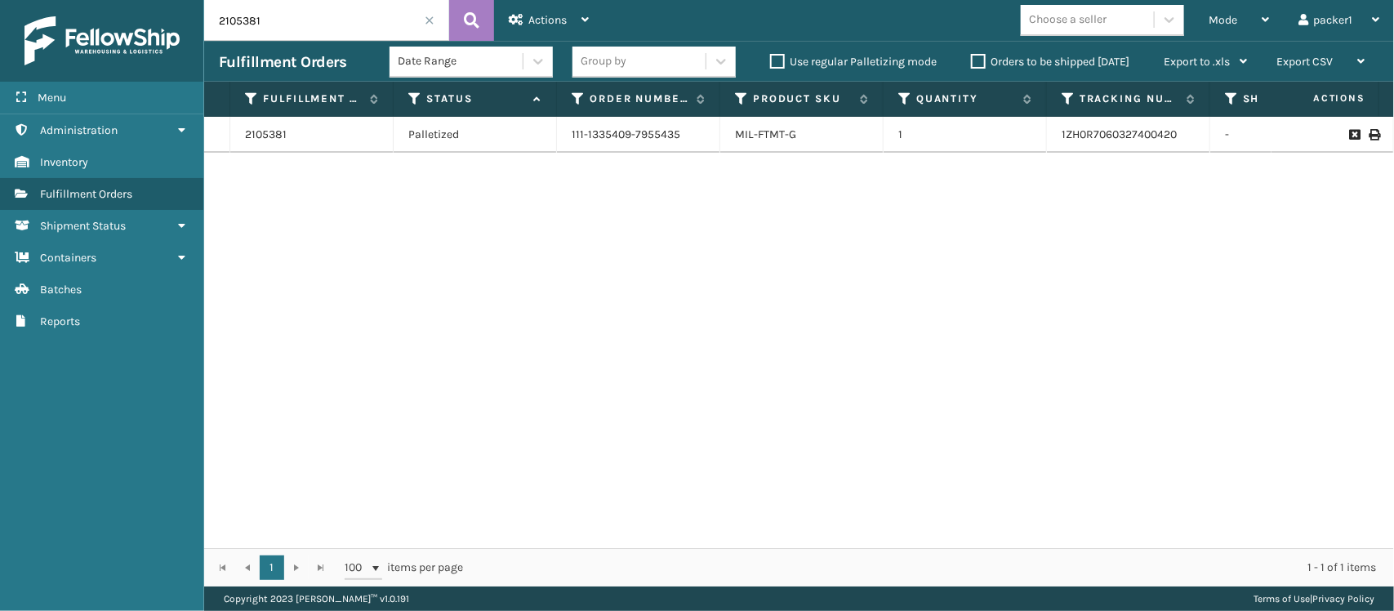
drag, startPoint x: 274, startPoint y: 12, endPoint x: 0, endPoint y: 67, distance: 279.0
click at [0, 0] on div "Menu Administration Inventory Fulfillment Orders Shipment Status Containers Bat…" at bounding box center [697, 0] width 1394 height 0
paste input "6603"
type input "2106603"
click at [1369, 136] on icon at bounding box center [1374, 134] width 10 height 11
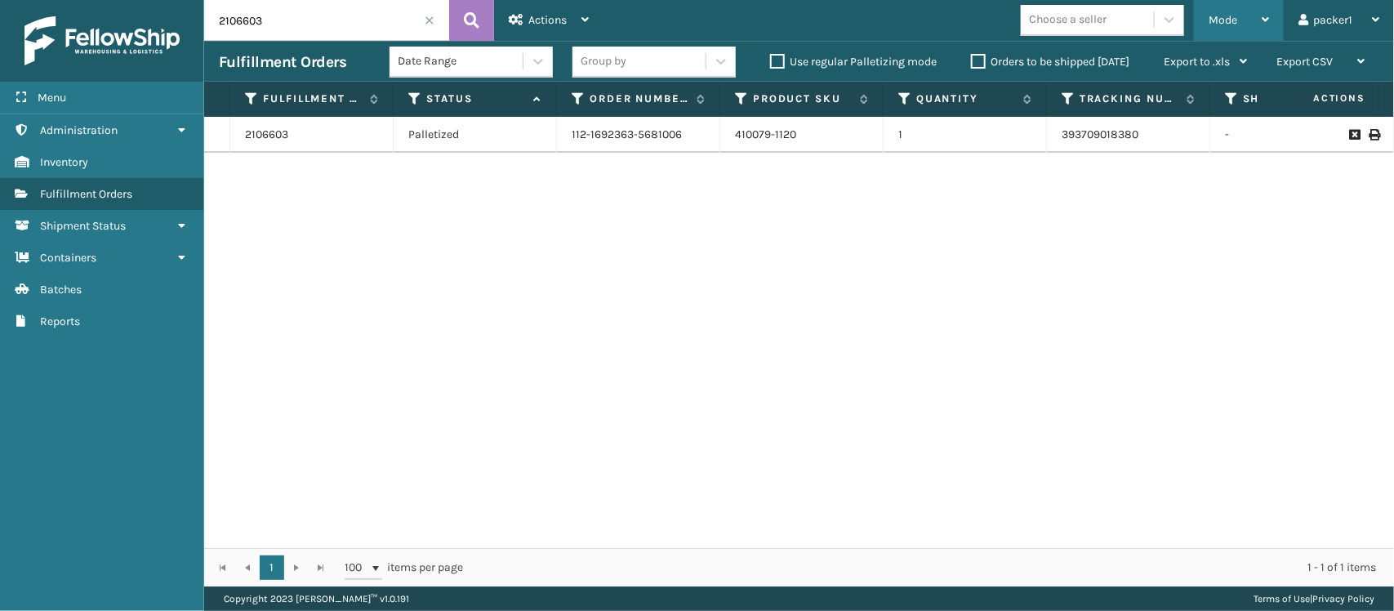
click at [1249, 13] on div "Mode" at bounding box center [1239, 20] width 60 height 41
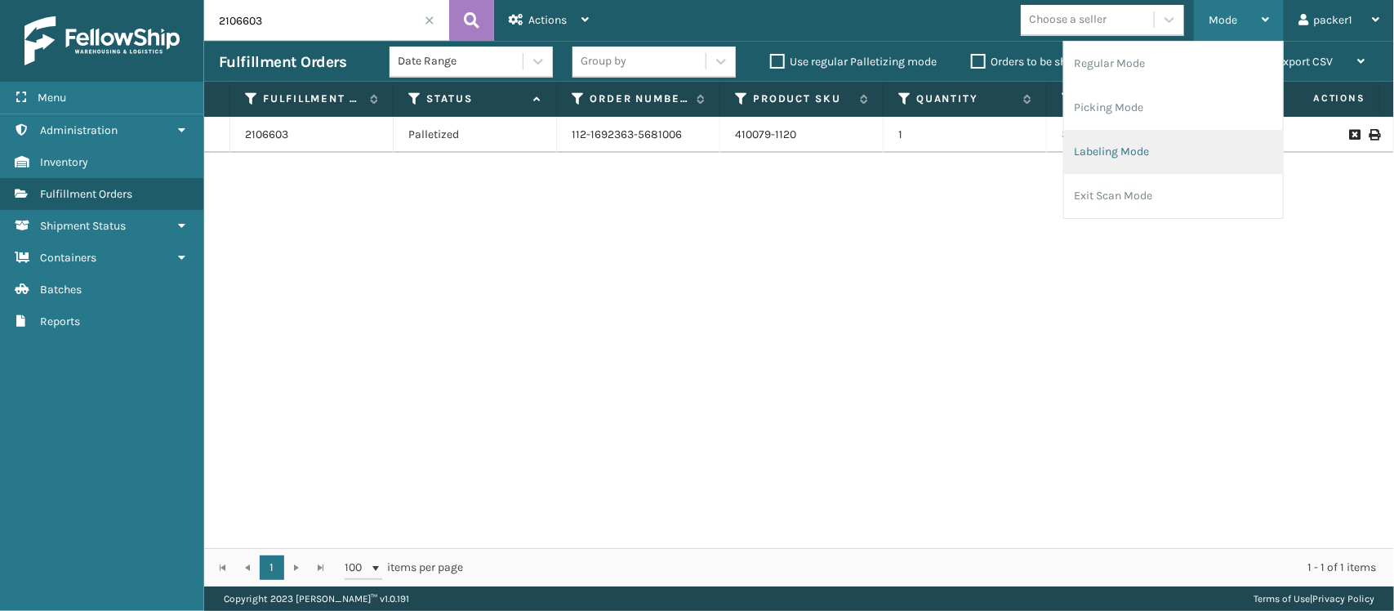
click at [1111, 149] on li "Labeling Mode" at bounding box center [1173, 152] width 219 height 44
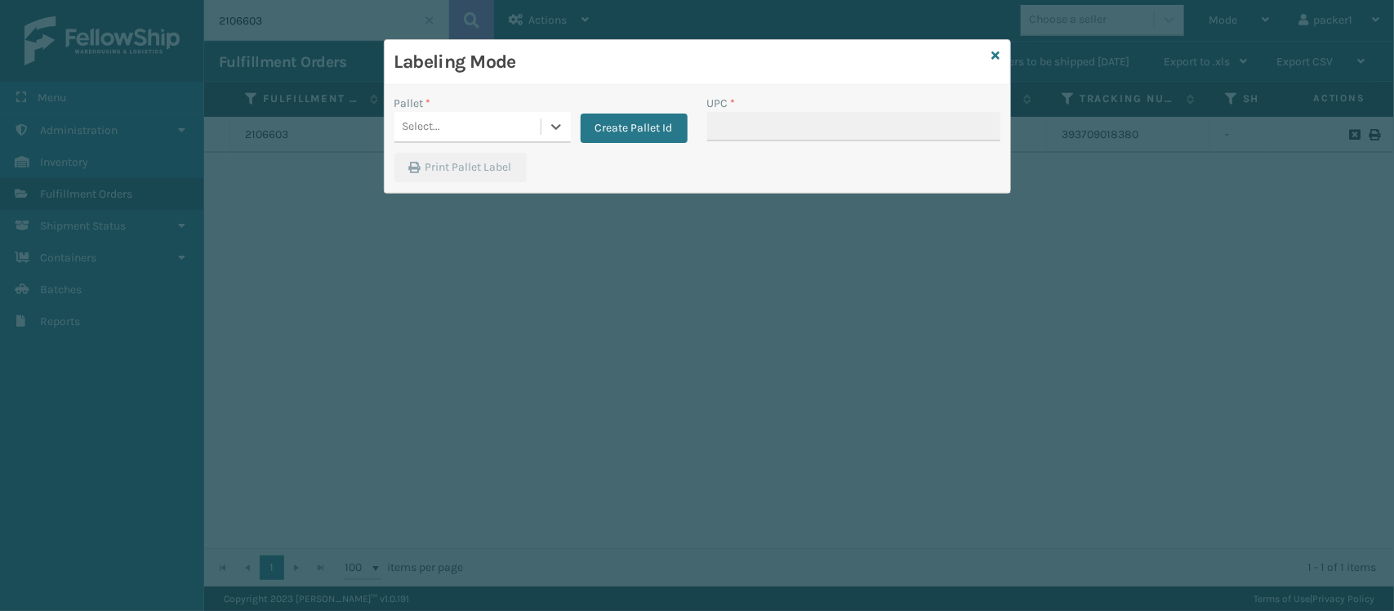
click at [422, 131] on div "Select..." at bounding box center [422, 126] width 38 height 17
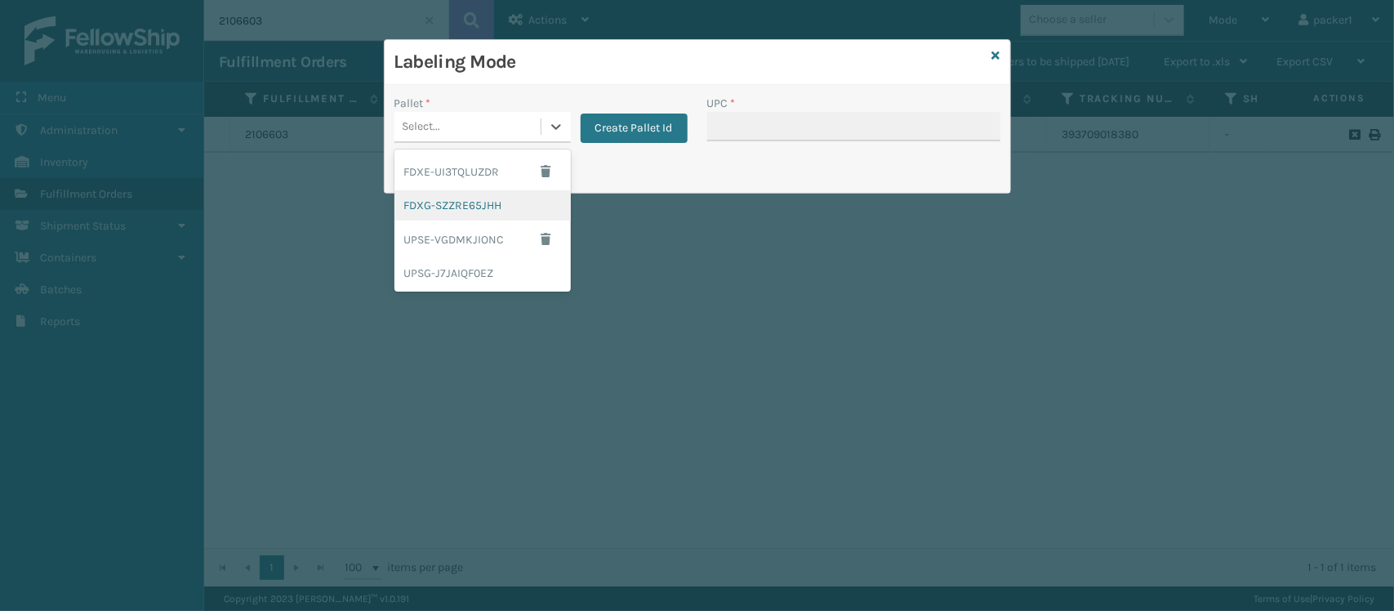
click at [468, 219] on div "FDXG-SZZRE65JHH" at bounding box center [482, 205] width 176 height 30
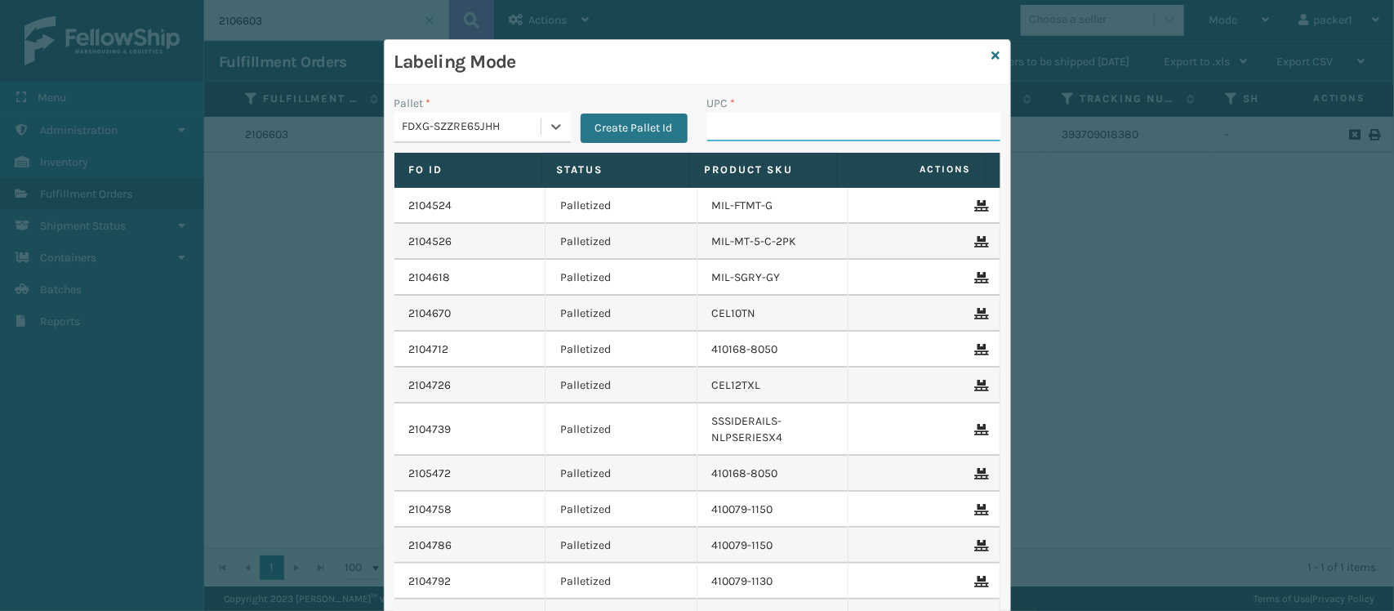
click at [776, 129] on input "UPC *" at bounding box center [853, 126] width 293 height 29
